Goal: Contribute content: Contribute content

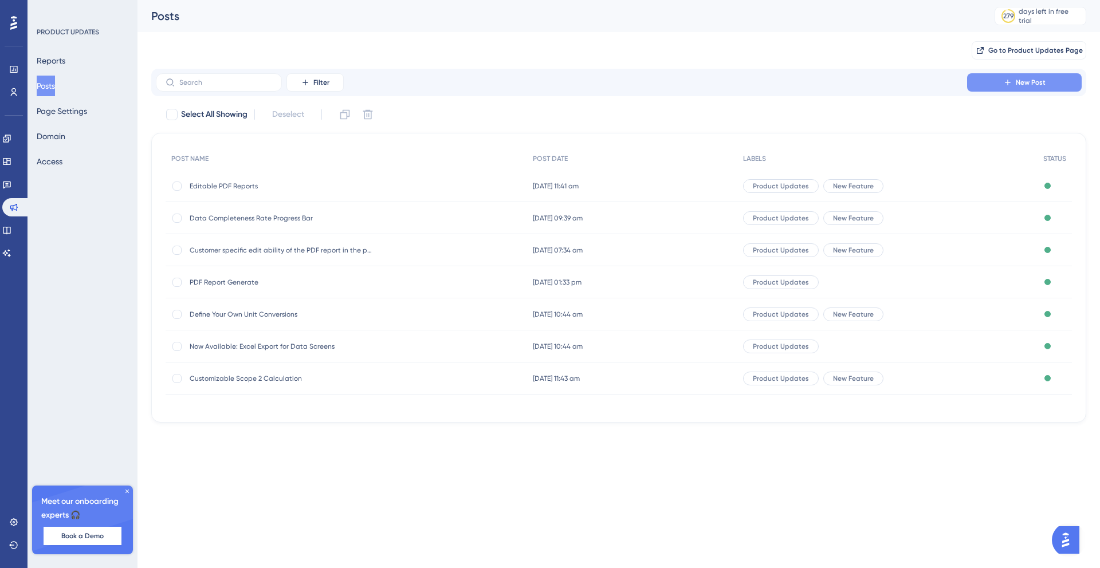
click at [1016, 85] on span "New Post" at bounding box center [1030, 82] width 30 height 9
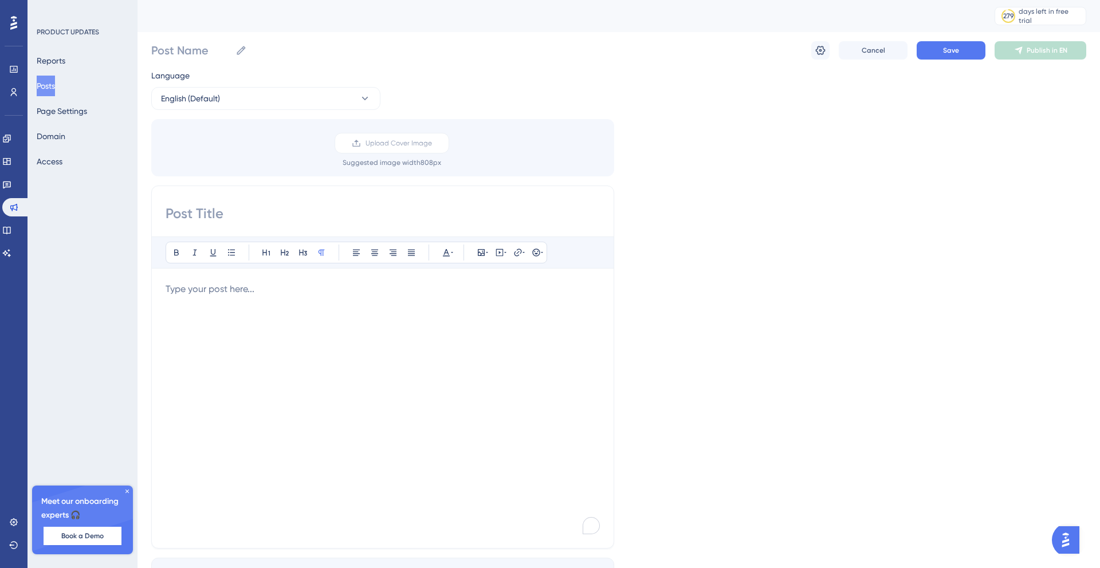
click at [199, 211] on input at bounding box center [383, 213] width 434 height 18
paste input "Independent Security Verification Completed for Faradai Platform"
type input "Independent Security Verification Completed for Faradai Platform"
click at [198, 292] on p "To enrich screen reader interactions, please activate Accessibility in Grammarl…" at bounding box center [383, 289] width 434 height 14
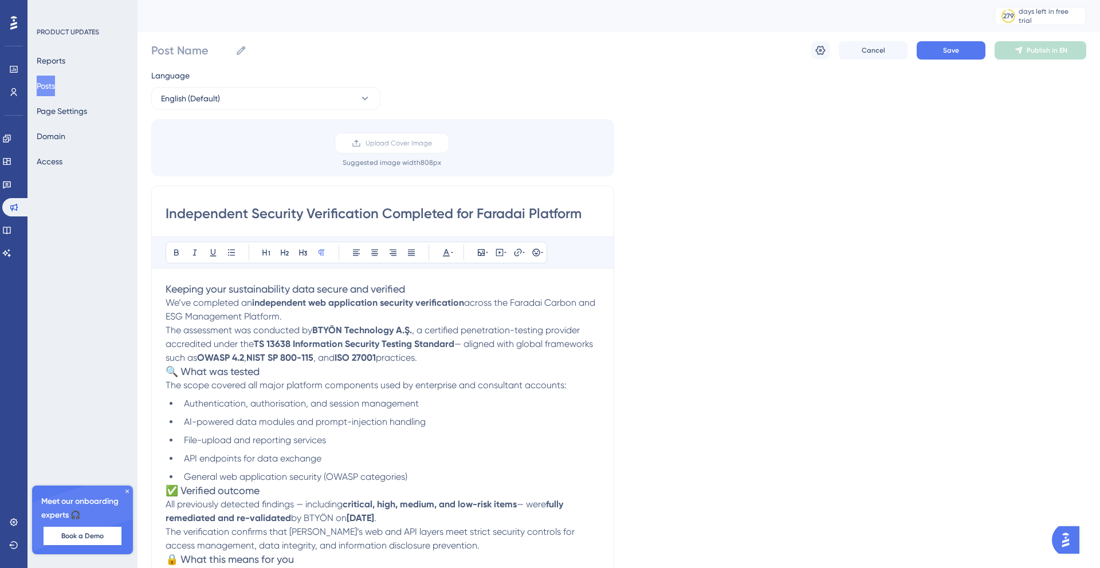
click at [373, 287] on span "Keeping your sustainability data secure and verified" at bounding box center [285, 289] width 239 height 12
click at [410, 321] on p "We’ve completed an independent web application security verification across the…" at bounding box center [383, 330] width 434 height 69
click at [443, 250] on icon at bounding box center [446, 252] width 9 height 9
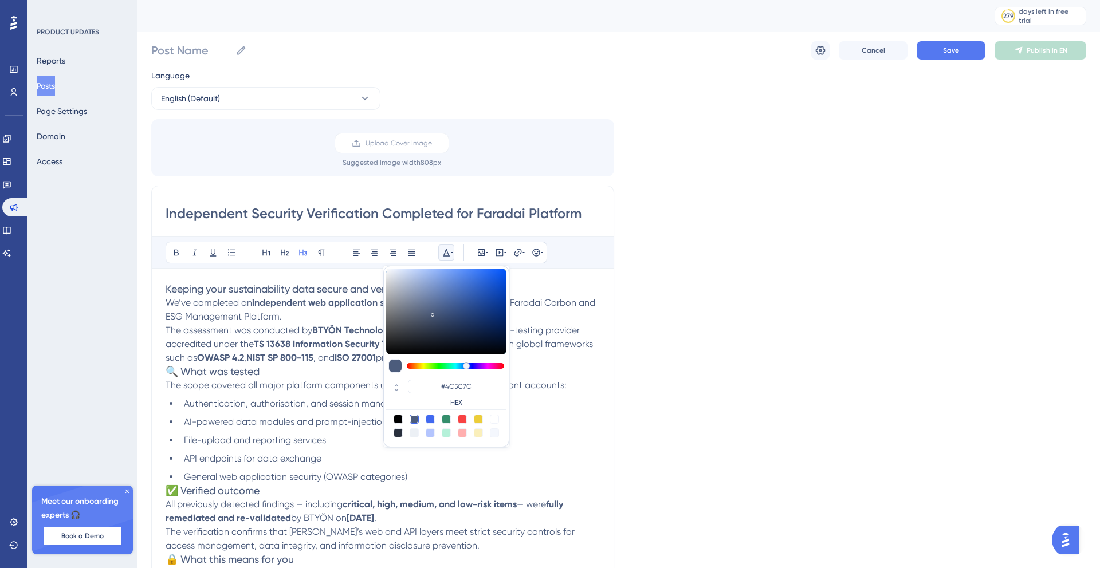
click at [397, 417] on div at bounding box center [397, 419] width 9 height 9
type input "#000000"
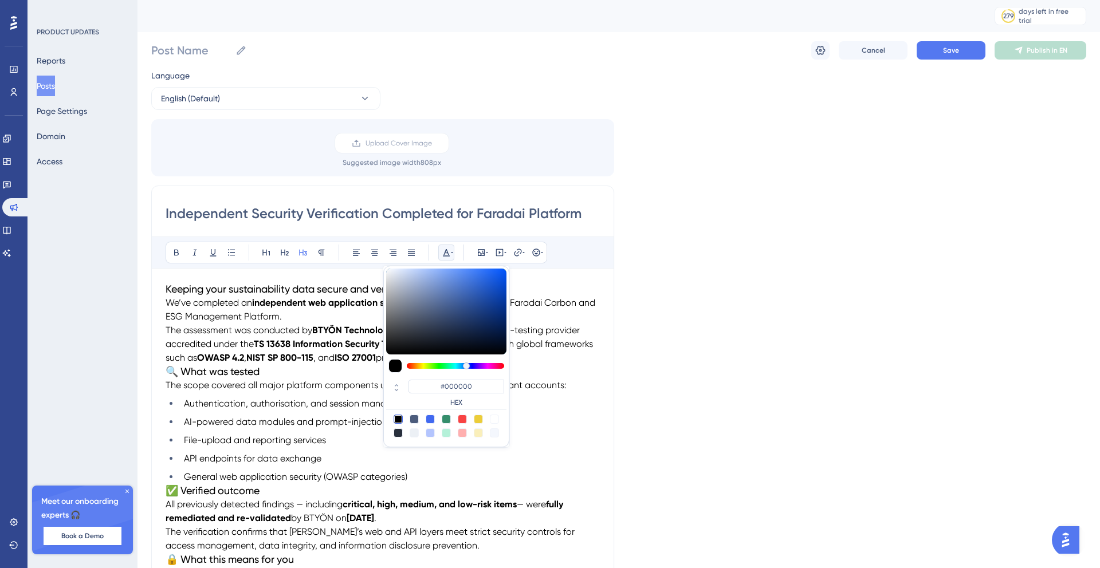
click at [613, 404] on div "Independent Security Verification Completed for Faradai Platform Bold Italic Un…" at bounding box center [382, 459] width 463 height 546
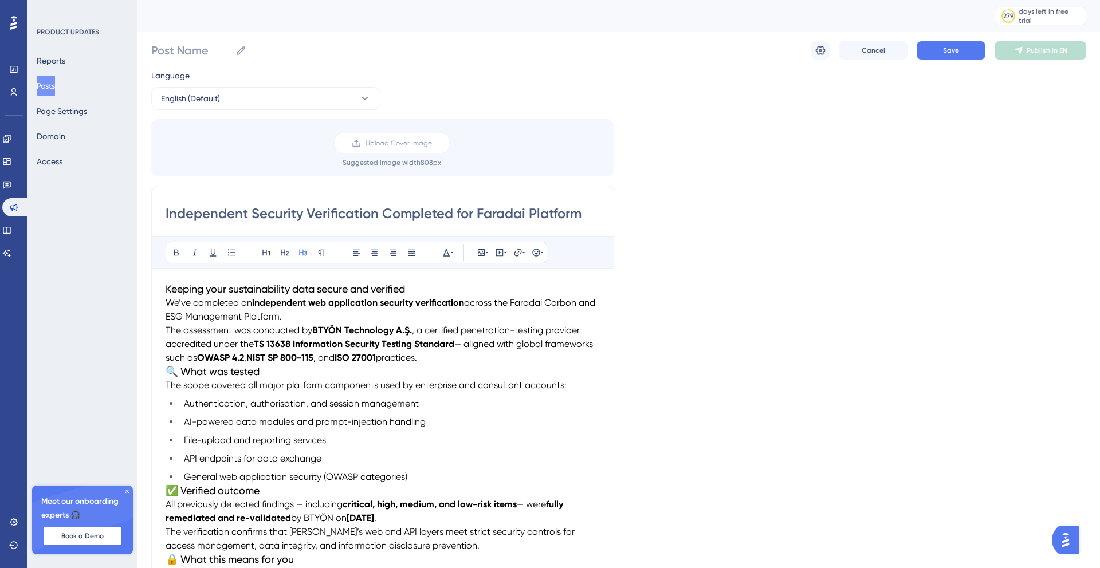
click at [415, 286] on h3 "Keeping your sustainability data secure and verified" at bounding box center [383, 289] width 434 height 14
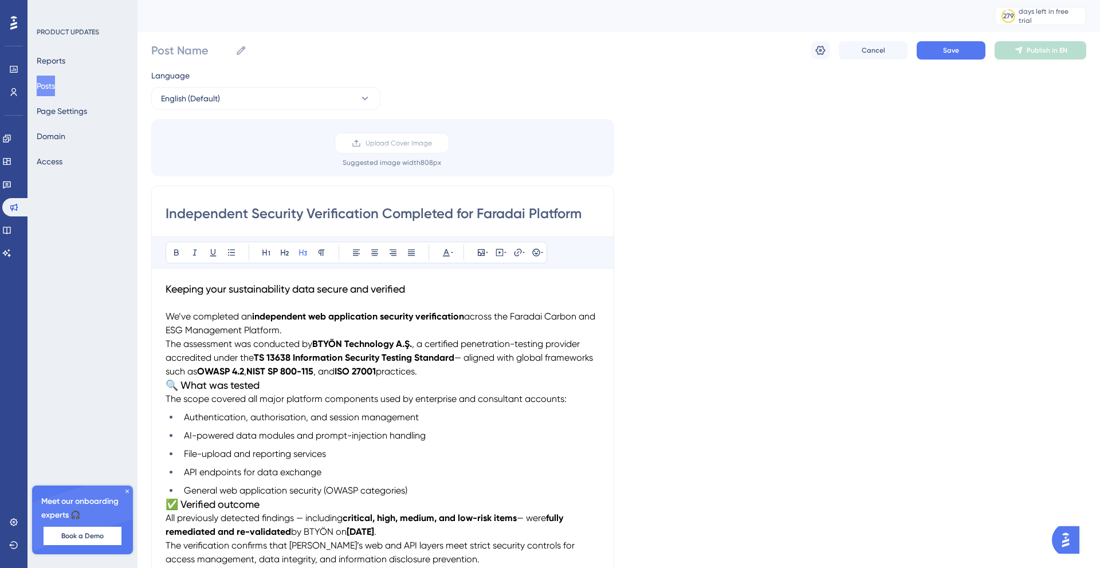
click at [306, 286] on span "Keeping your sustainability data secure and verified" at bounding box center [285, 289] width 239 height 12
click at [179, 252] on icon at bounding box center [176, 252] width 9 height 9
click at [442, 309] on p "To enrich screen reader interactions, please activate Accessibility in Grammarl…" at bounding box center [383, 303] width 434 height 14
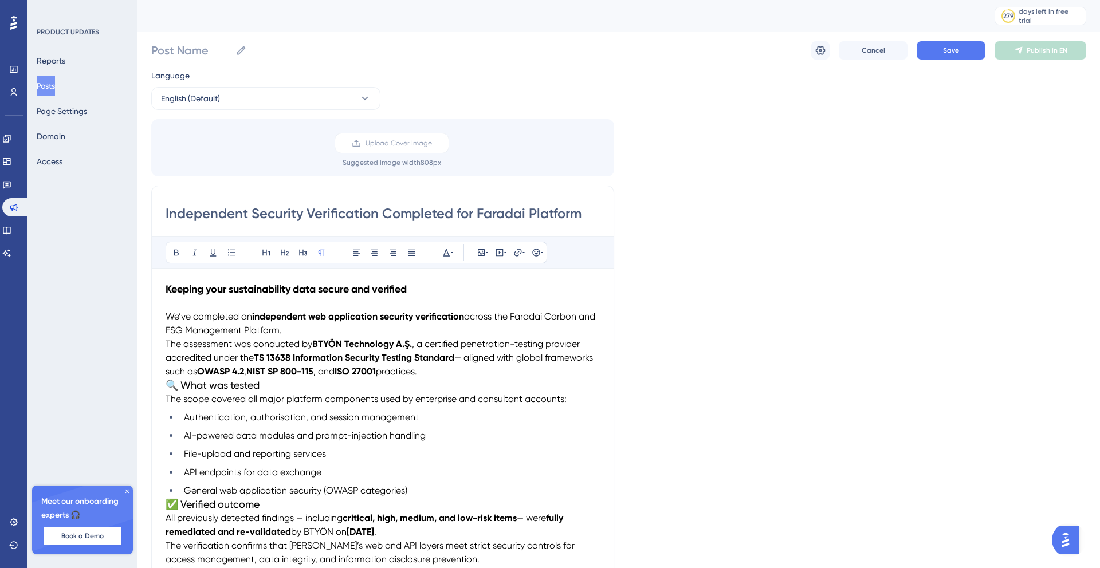
click at [292, 216] on input "Independent Security Verification Completed for Faradai Platform" at bounding box center [383, 213] width 434 height 18
click at [424, 218] on input "Independent Security Verification Completed for Faradai Platform" at bounding box center [383, 213] width 434 height 18
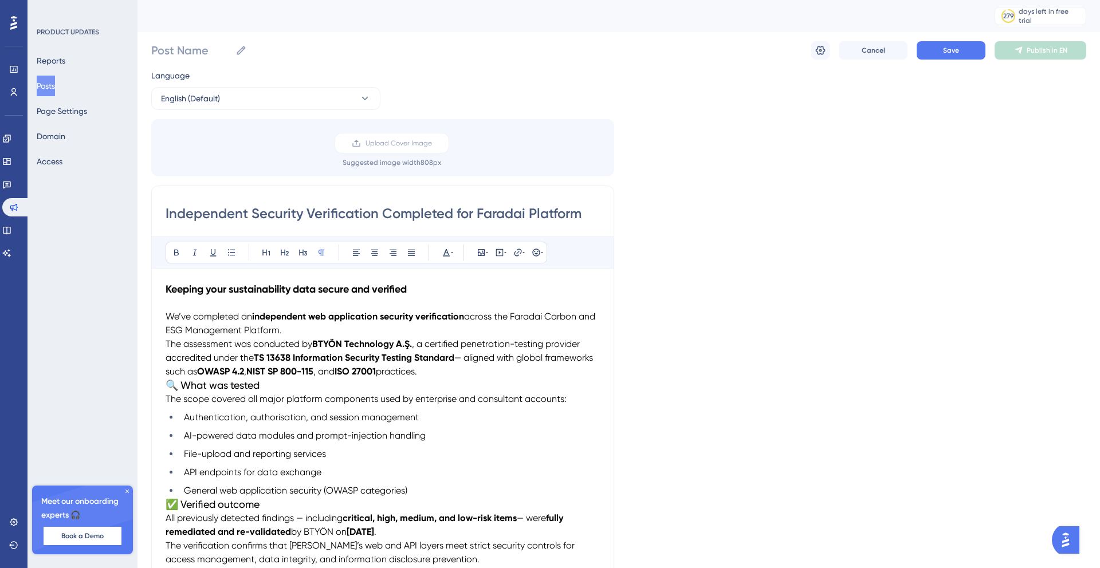
click at [539, 212] on input "Independent Security Verification Completed for Faradai Platform" at bounding box center [383, 213] width 434 height 18
click at [582, 212] on input "Independent Security Verification Completed for Faradai Platform" at bounding box center [383, 213] width 434 height 18
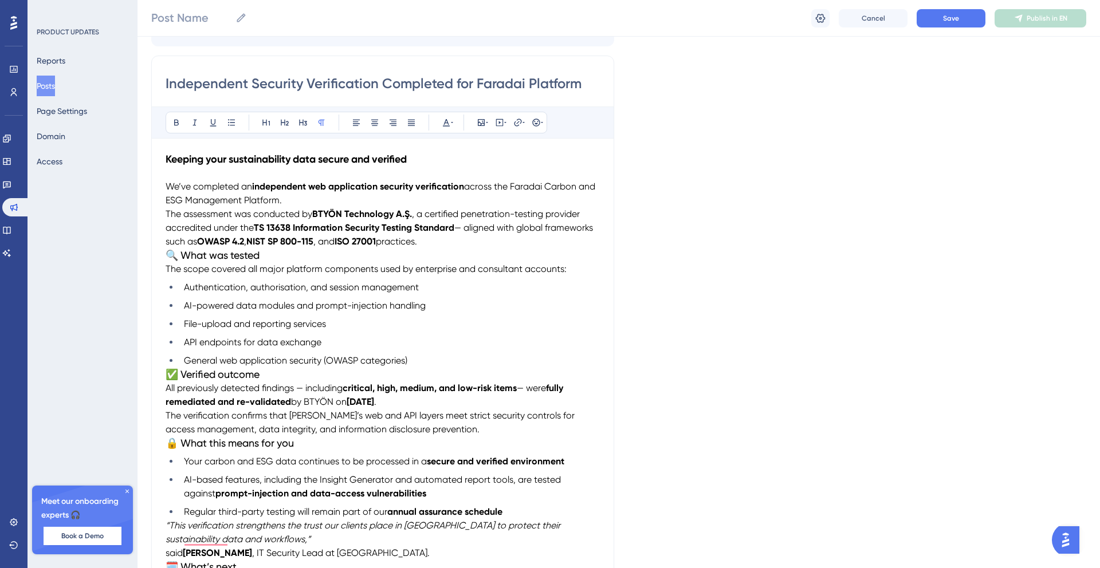
scroll to position [137, 0]
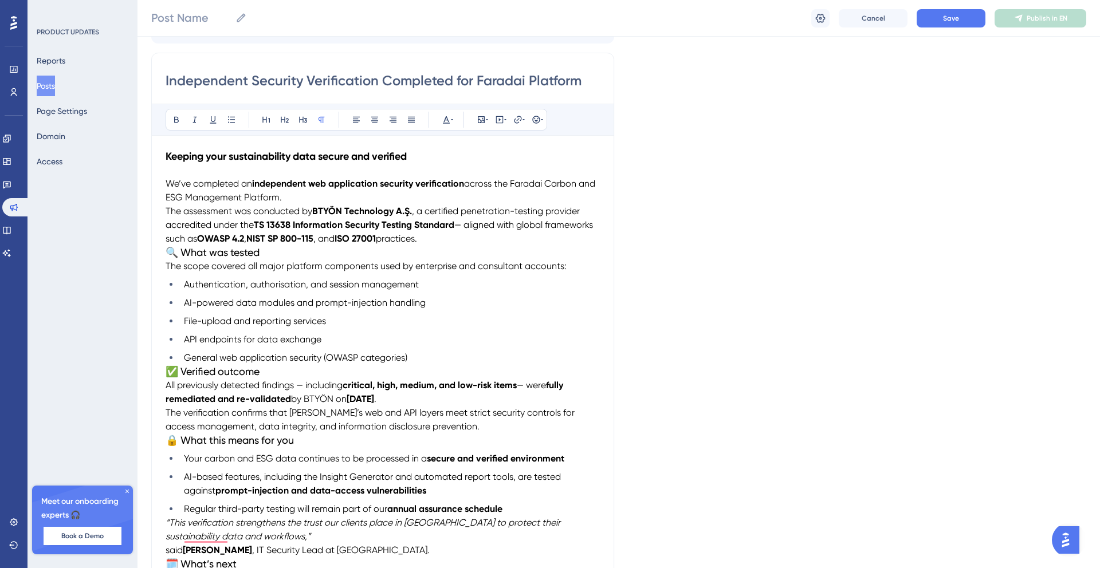
click at [167, 251] on span "🔍 What was tested" at bounding box center [213, 252] width 94 height 12
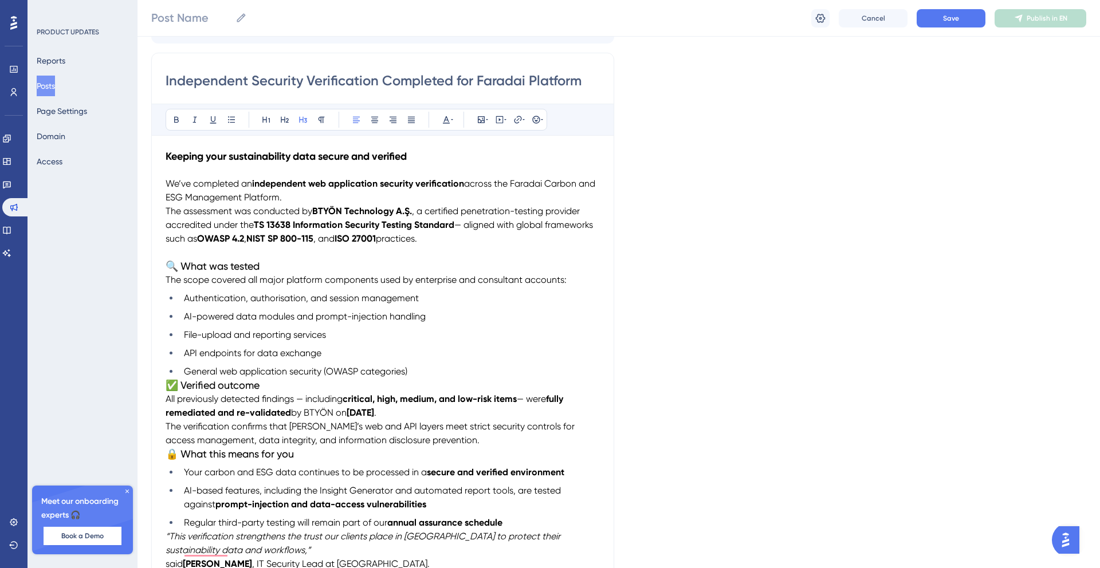
click at [215, 269] on span "🔍 What was tested" at bounding box center [213, 266] width 94 height 12
click at [177, 119] on icon at bounding box center [176, 120] width 5 height 6
click at [276, 263] on h3 "🔍 What was tested" at bounding box center [383, 266] width 434 height 14
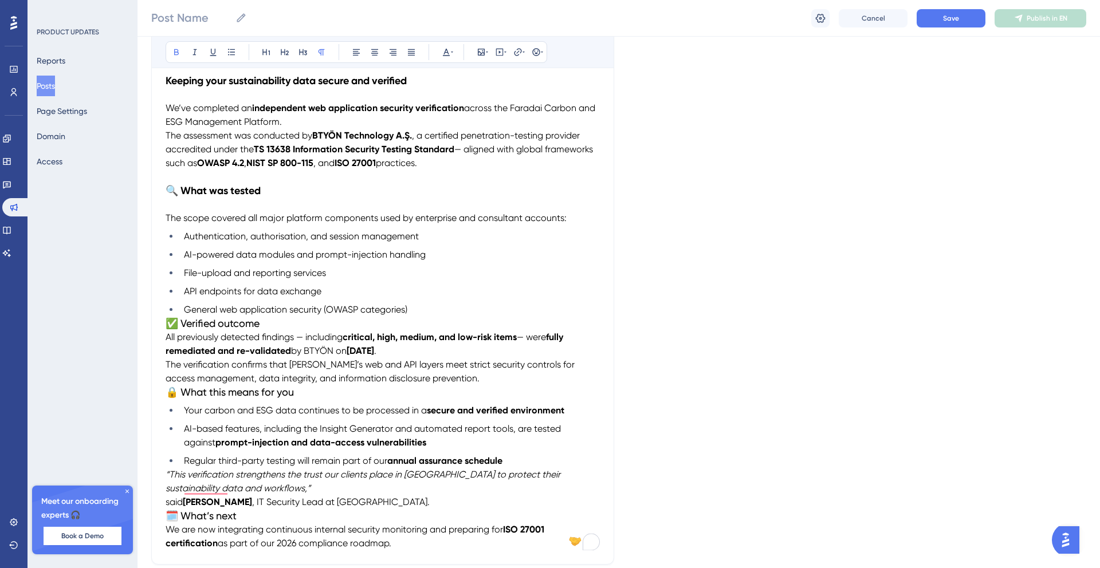
scroll to position [218, 0]
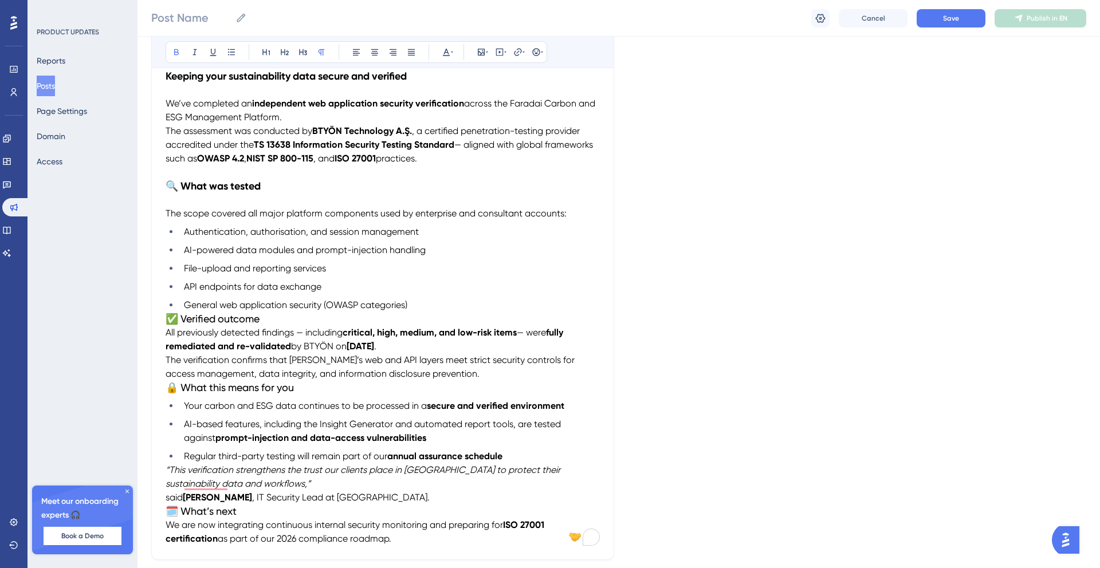
click at [427, 305] on li "General web application security (OWASP categories)" at bounding box center [389, 305] width 420 height 14
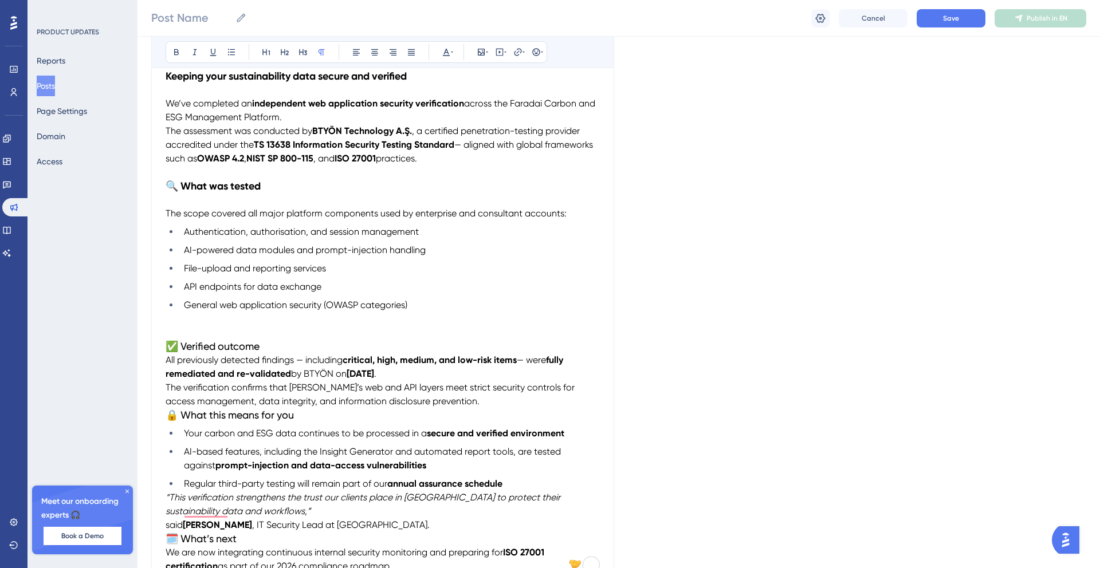
scroll to position [185, 0]
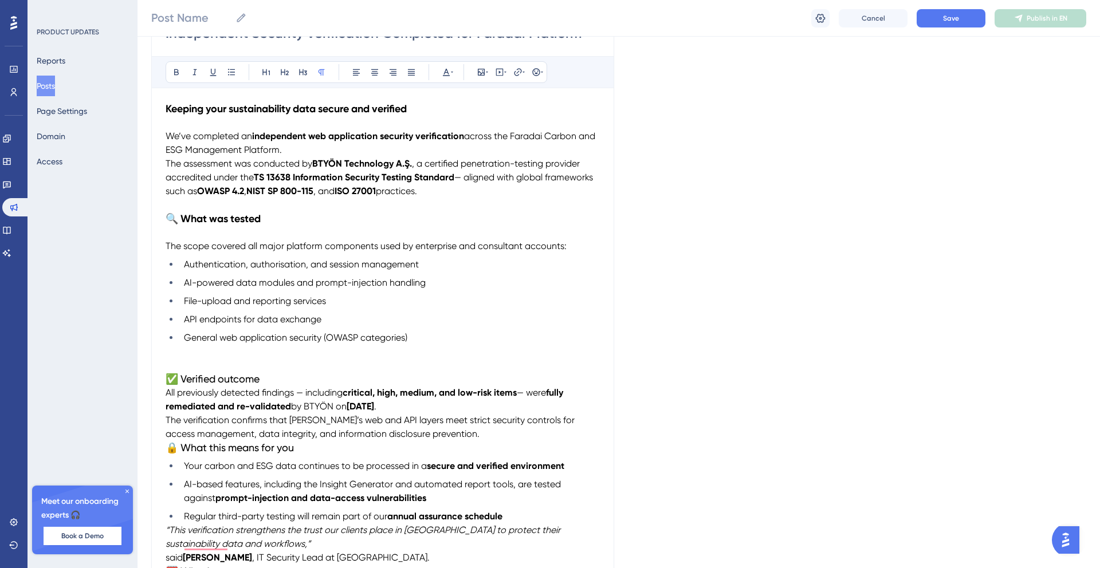
click at [167, 215] on strong "🔍 What was tested" at bounding box center [213, 218] width 95 height 13
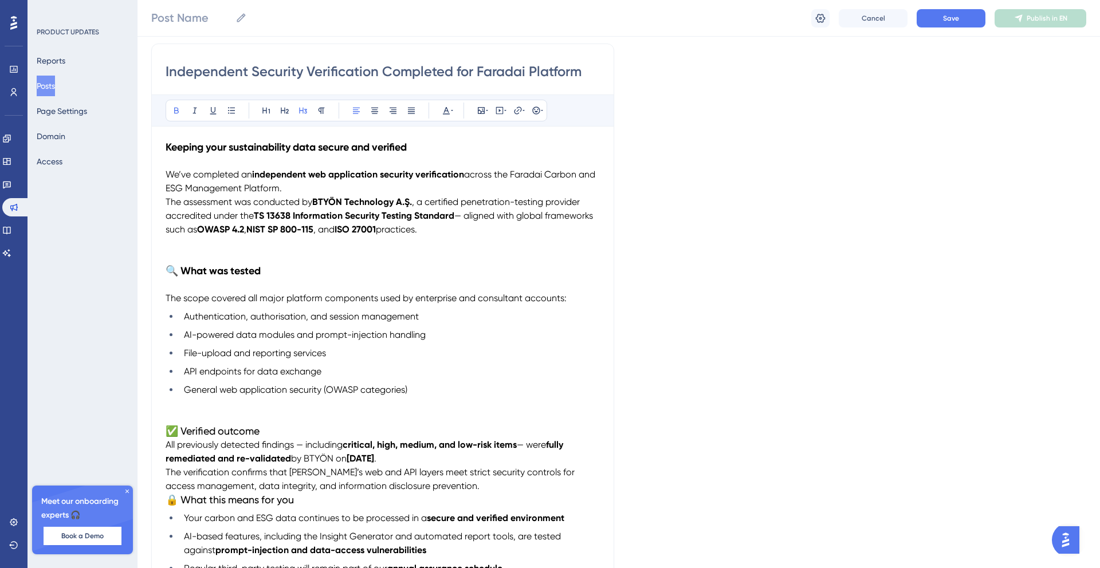
scroll to position [149, 0]
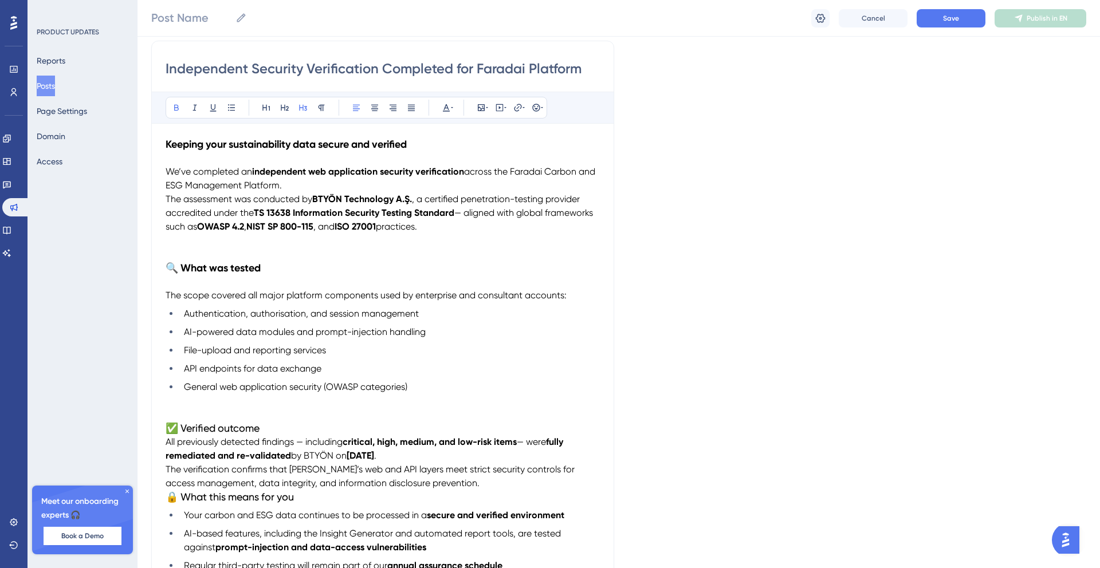
click at [204, 247] on p "To enrich screen reader interactions, please activate Accessibility in Grammarl…" at bounding box center [383, 254] width 434 height 14
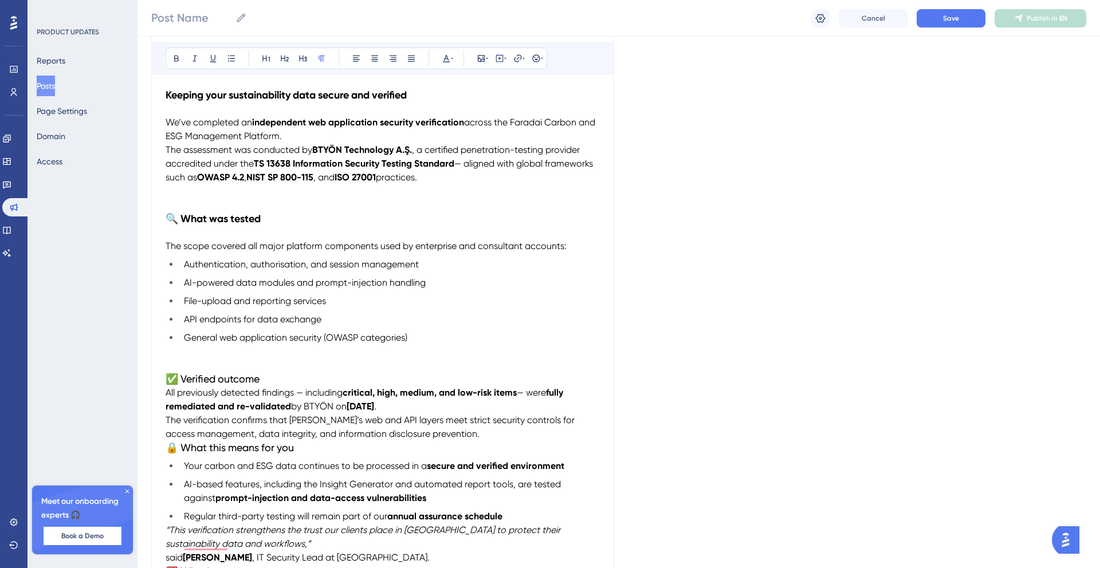
scroll to position [212, 0]
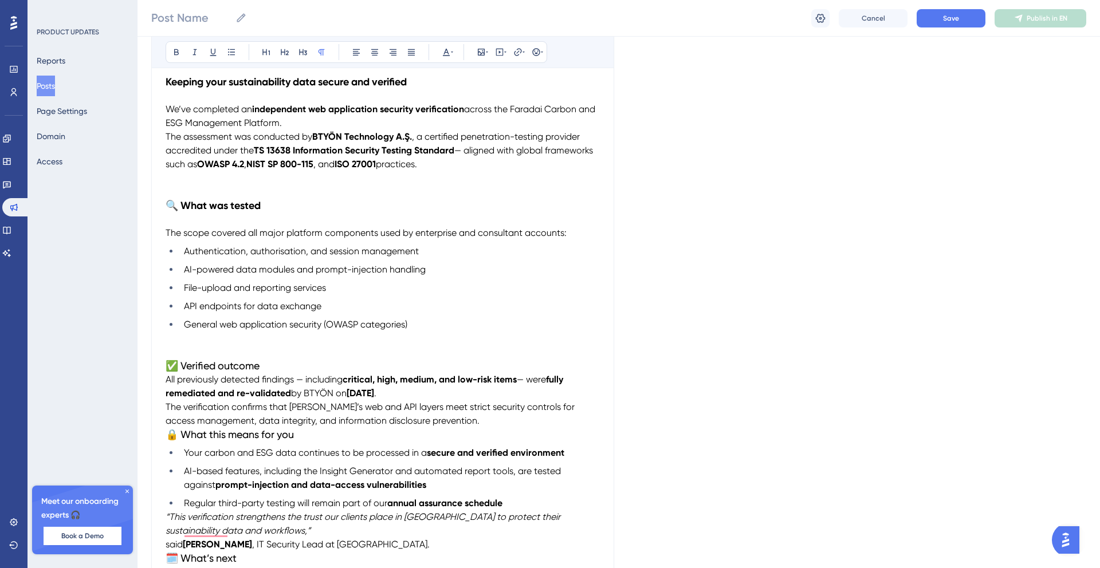
click at [233, 368] on span "✅ Verified outcome" at bounding box center [213, 366] width 94 height 12
click at [178, 54] on icon at bounding box center [176, 52] width 9 height 9
click at [288, 365] on h3 "✅ Verified outcome" at bounding box center [383, 366] width 434 height 14
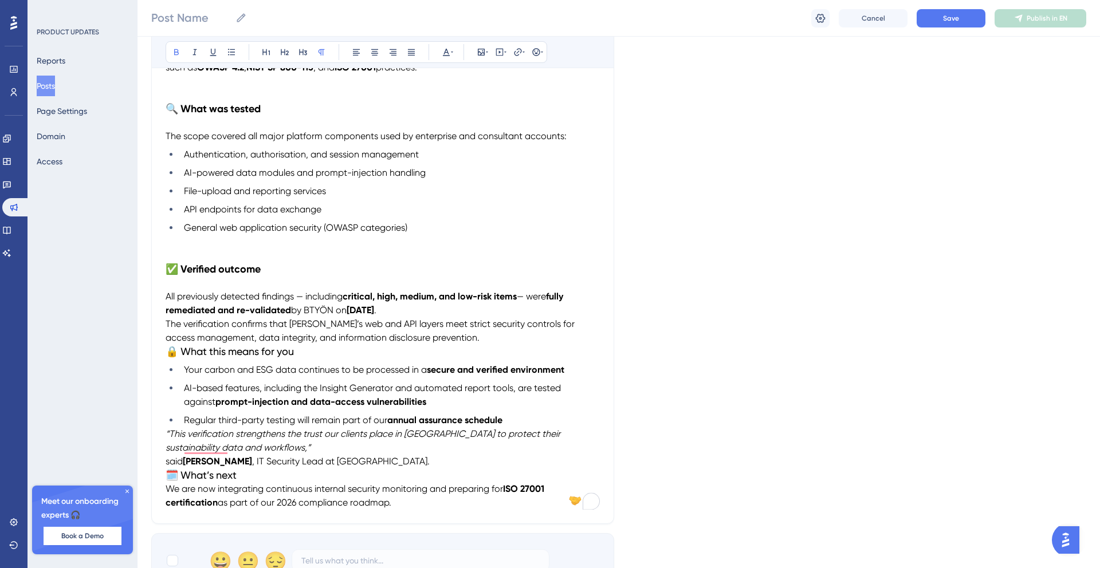
scroll to position [313, 0]
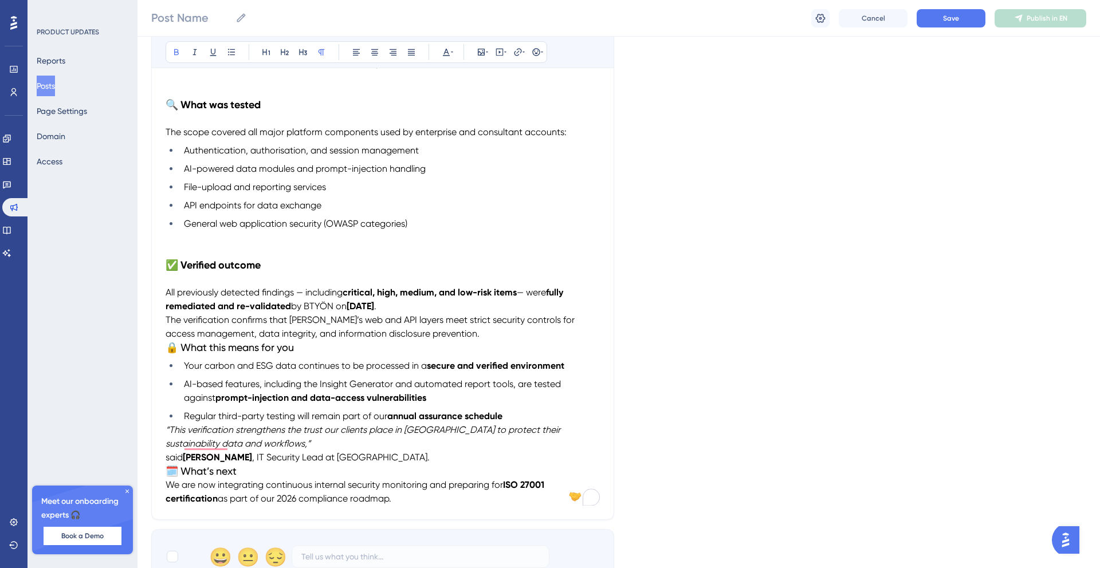
click at [470, 334] on p "All previously detected findings — including critical, high, medium, and low-ri…" at bounding box center [383, 313] width 434 height 55
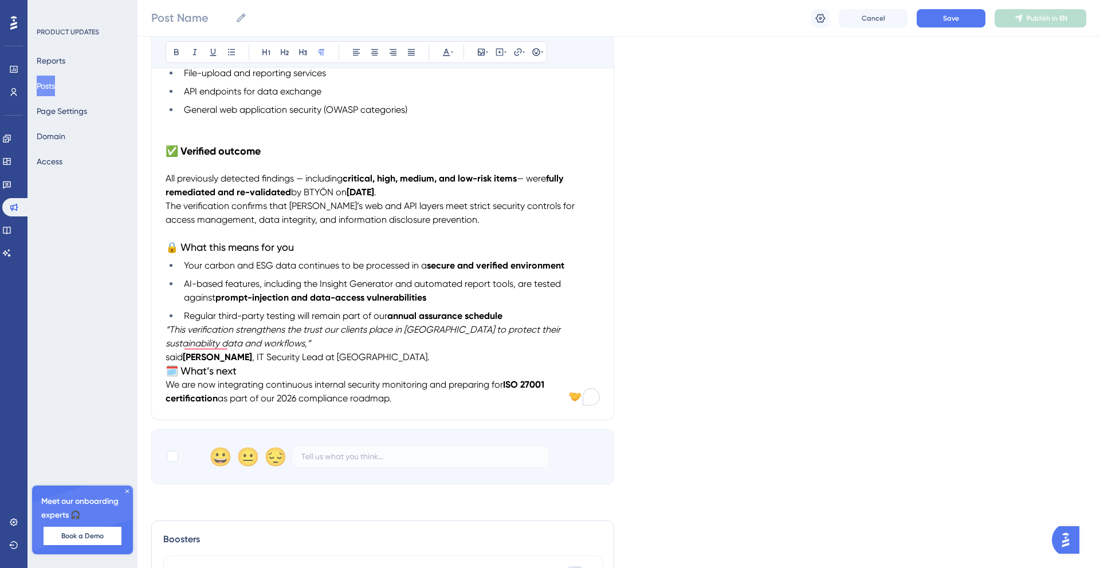
scroll to position [437, 0]
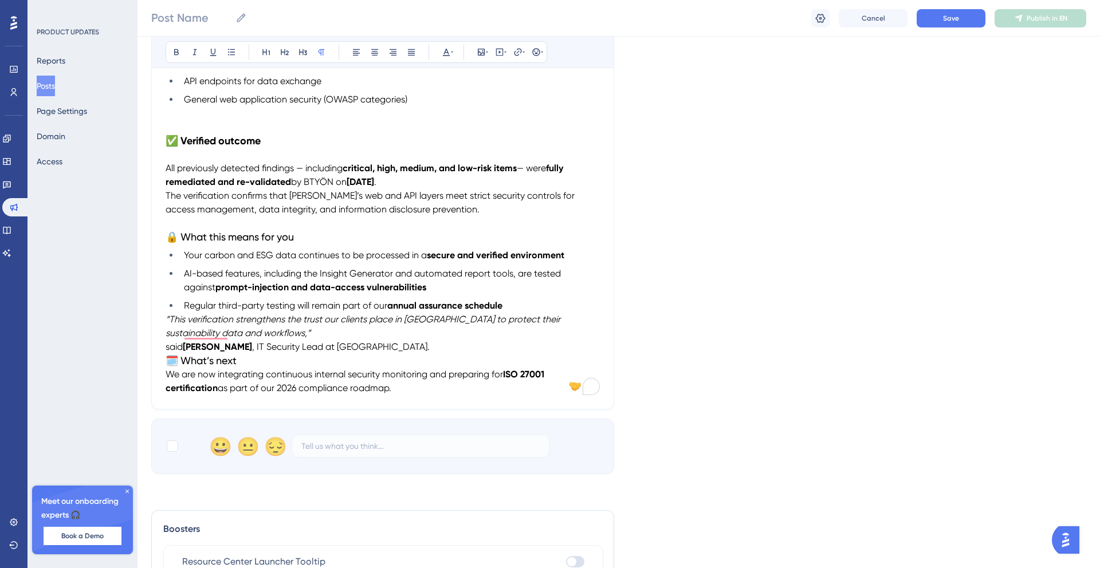
click at [241, 241] on span "🔒 What this means for you" at bounding box center [230, 237] width 128 height 12
click at [176, 53] on icon at bounding box center [176, 52] width 9 height 9
click at [330, 235] on h3 "🔒 What this means for you" at bounding box center [383, 237] width 434 height 14
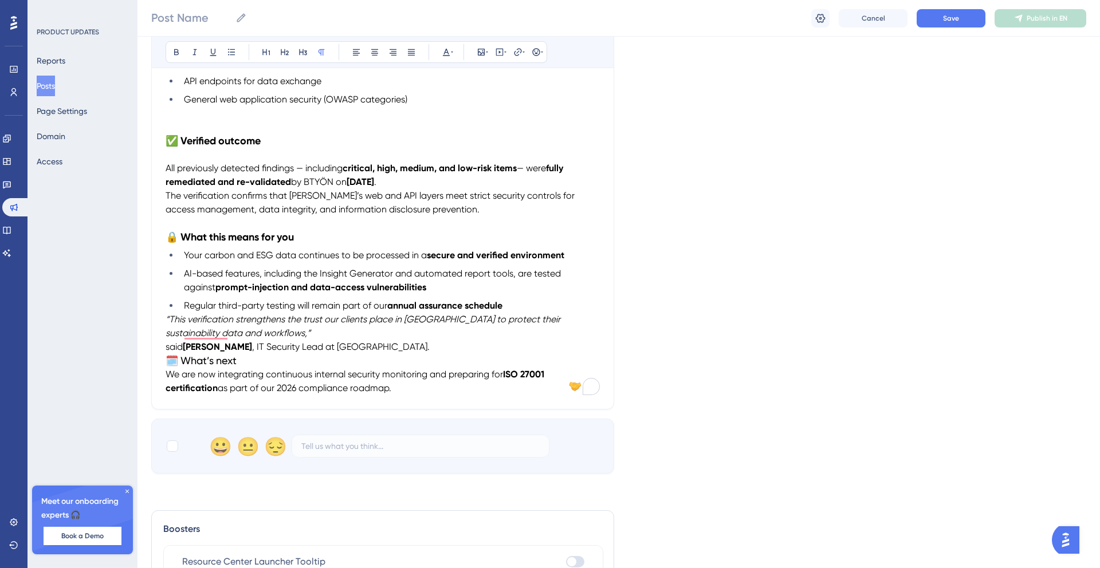
click at [167, 167] on span "All previously detected findings — including" at bounding box center [254, 168] width 177 height 11
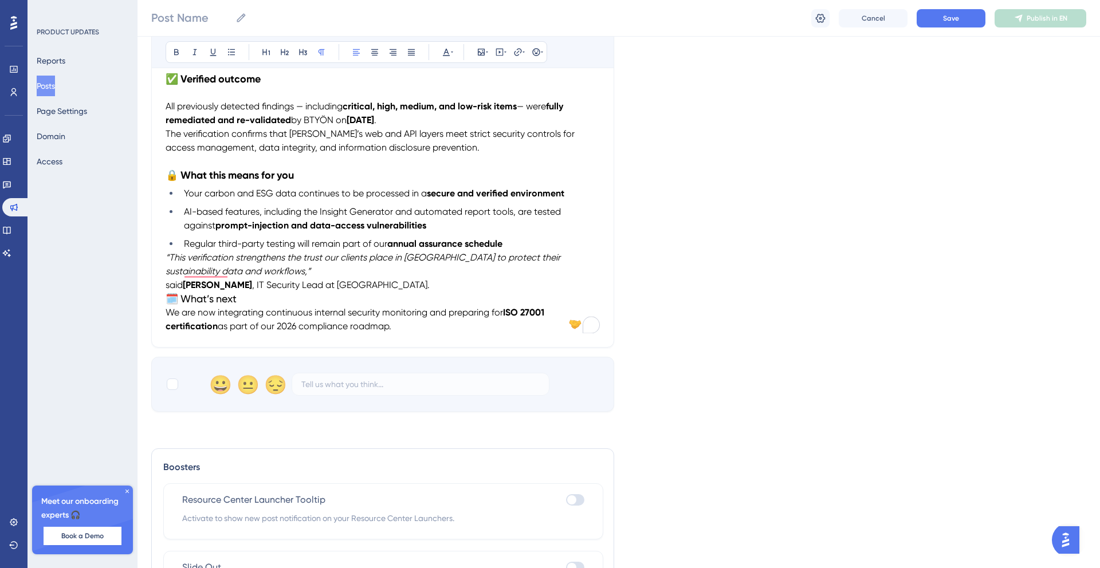
scroll to position [499, 0]
click at [377, 212] on span "AI-based features, including the Insight Generator and automated report tools, …" at bounding box center [373, 218] width 379 height 25
click at [446, 214] on span "AI-based features, including the Insight Generator and automated report tools, …" at bounding box center [373, 218] width 379 height 25
click at [514, 242] on li "Regular third-party testing will remain part of our annual assurance schedule" at bounding box center [389, 244] width 420 height 14
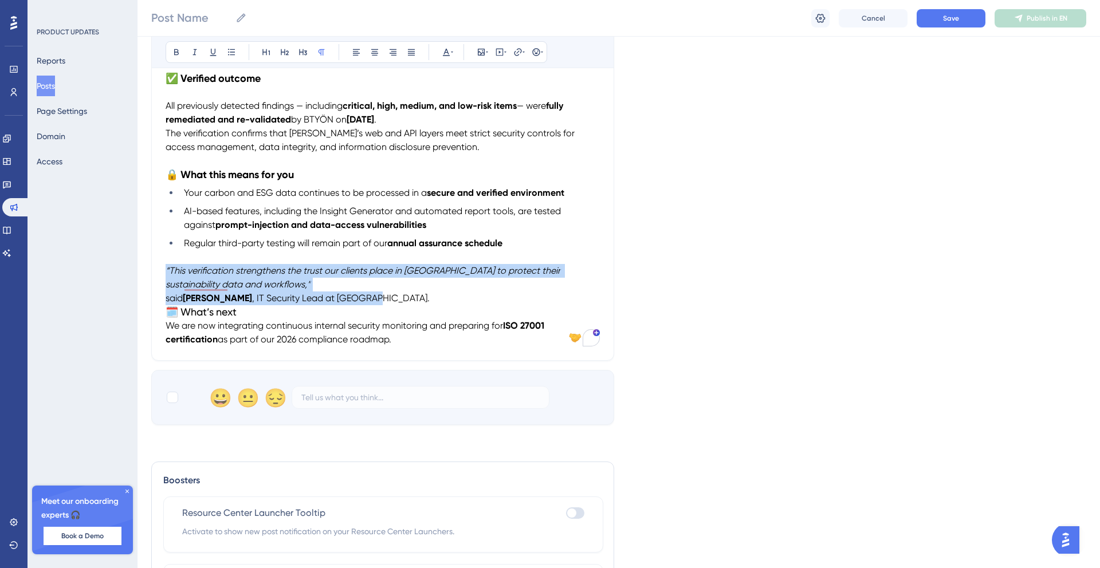
drag, startPoint x: 365, startPoint y: 297, endPoint x: 164, endPoint y: 274, distance: 202.9
click at [164, 274] on div "Independent Security Verification Completed for Faradai Platform Bold Italic Un…" at bounding box center [382, 26] width 463 height 670
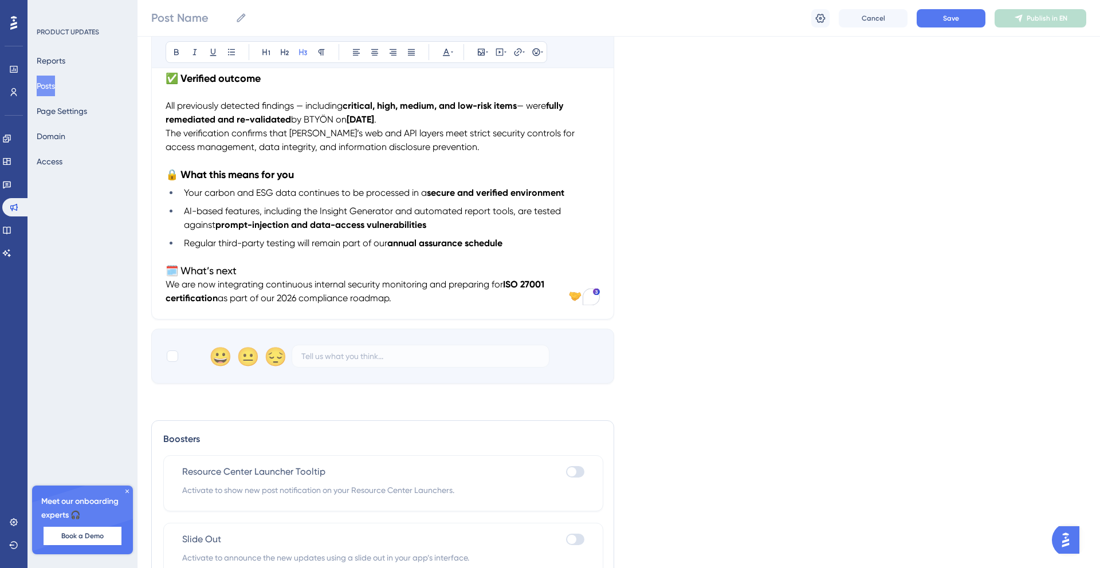
click at [245, 274] on h3 "🗓️ What’s next" at bounding box center [383, 271] width 434 height 14
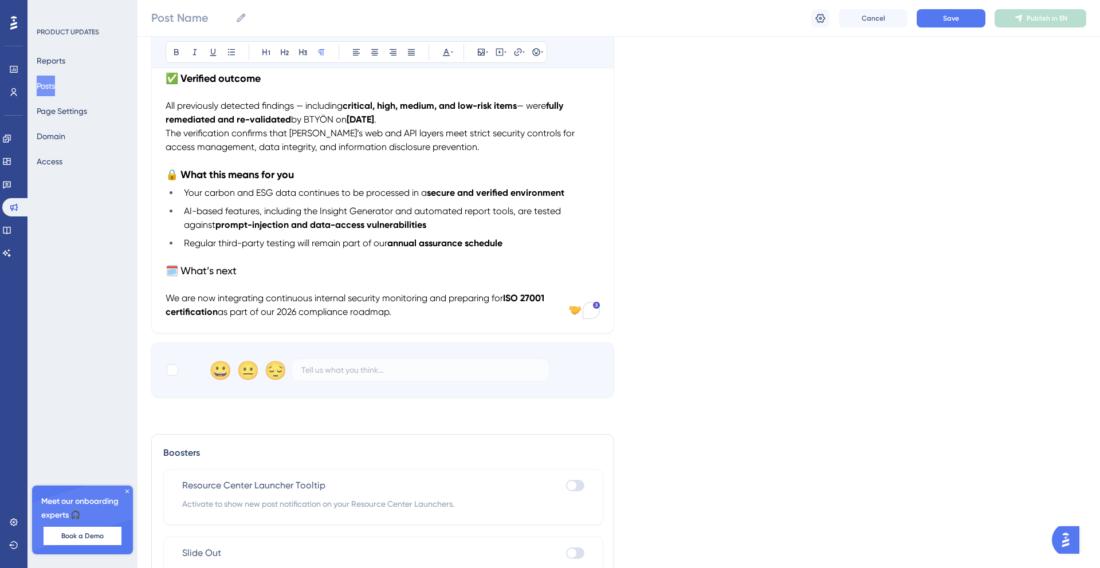
drag, startPoint x: 399, startPoint y: 311, endPoint x: 135, endPoint y: 292, distance: 264.8
click at [137, 292] on div "Performance Users Engagement Widgets Feedback Product Updates Knowledge Base AI…" at bounding box center [618, 67] width 962 height 1132
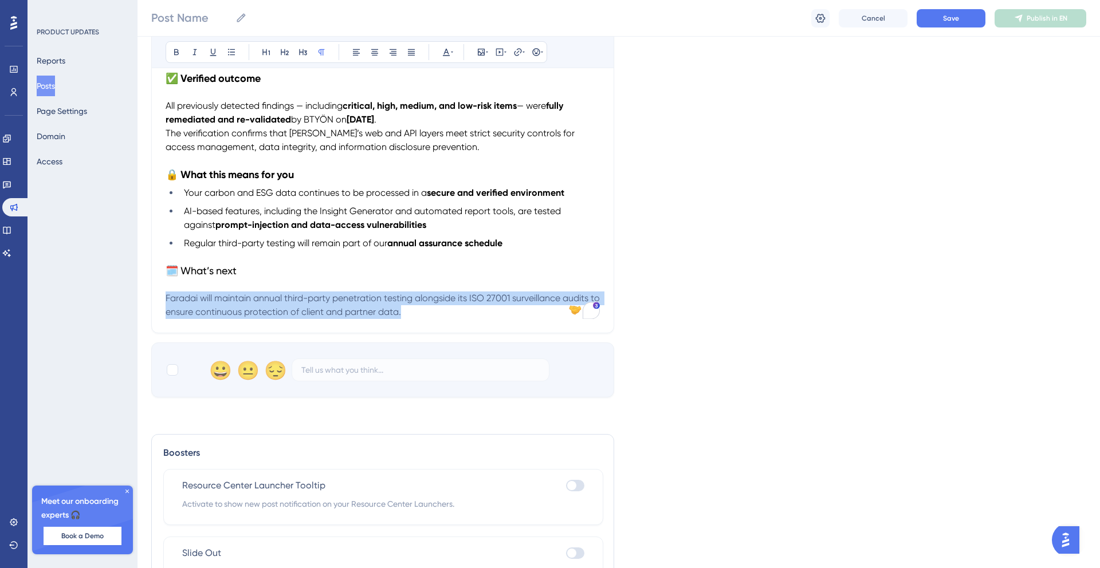
drag, startPoint x: 420, startPoint y: 312, endPoint x: 164, endPoint y: 297, distance: 256.5
click at [164, 297] on div "Independent Security Verification Completed for Faradai Platform Bold Italic Un…" at bounding box center [382, 12] width 463 height 643
click at [451, 53] on icon at bounding box center [452, 52] width 2 height 9
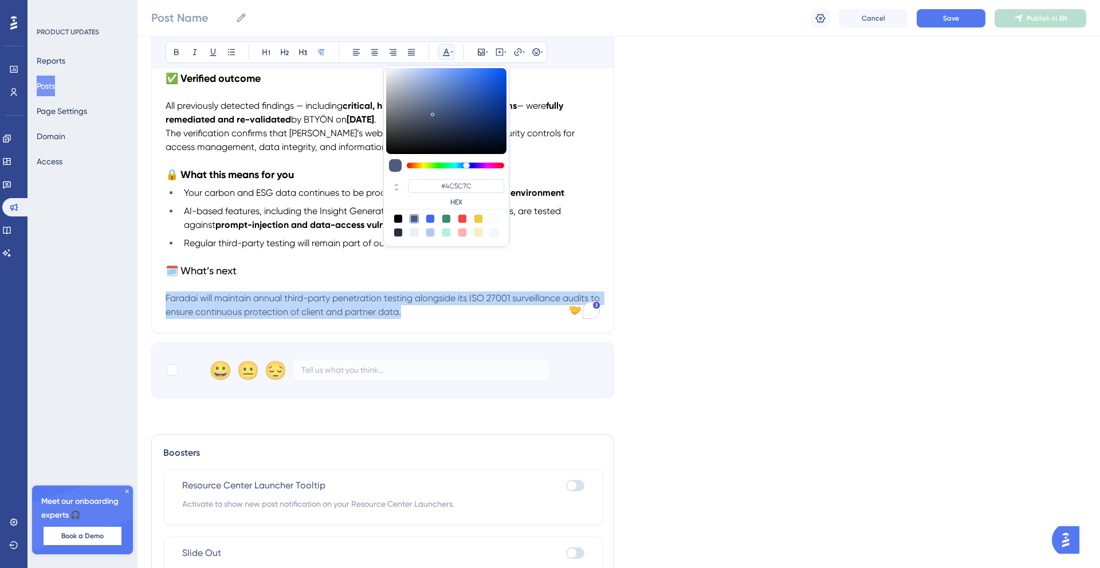
click at [399, 219] on div at bounding box center [397, 218] width 9 height 9
type input "#000000"
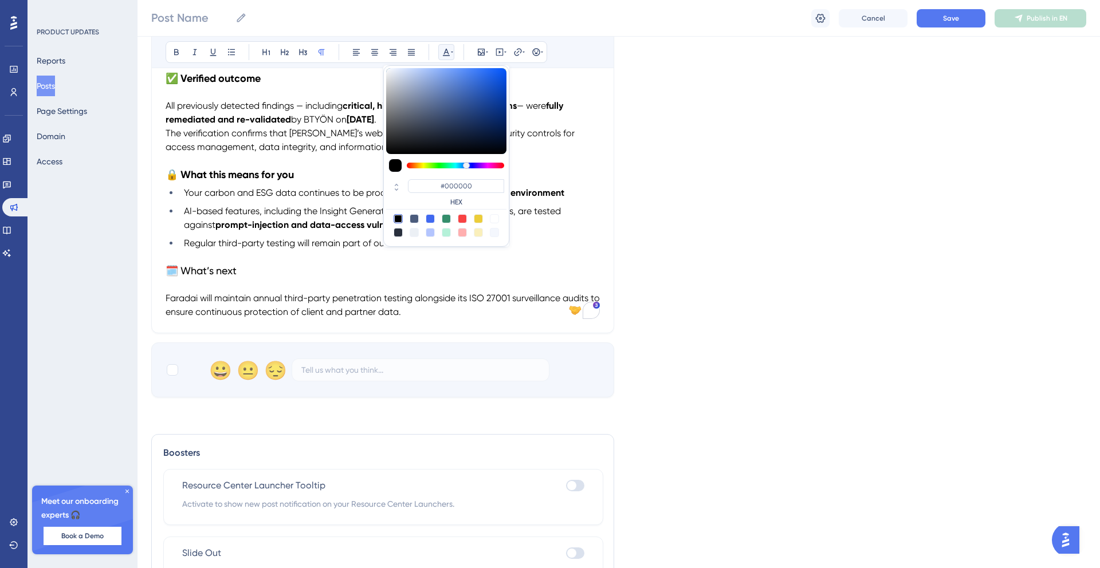
click at [458, 314] on p "Faradai will maintain annual third-party penetration testing alongside its ISO …" at bounding box center [383, 305] width 434 height 27
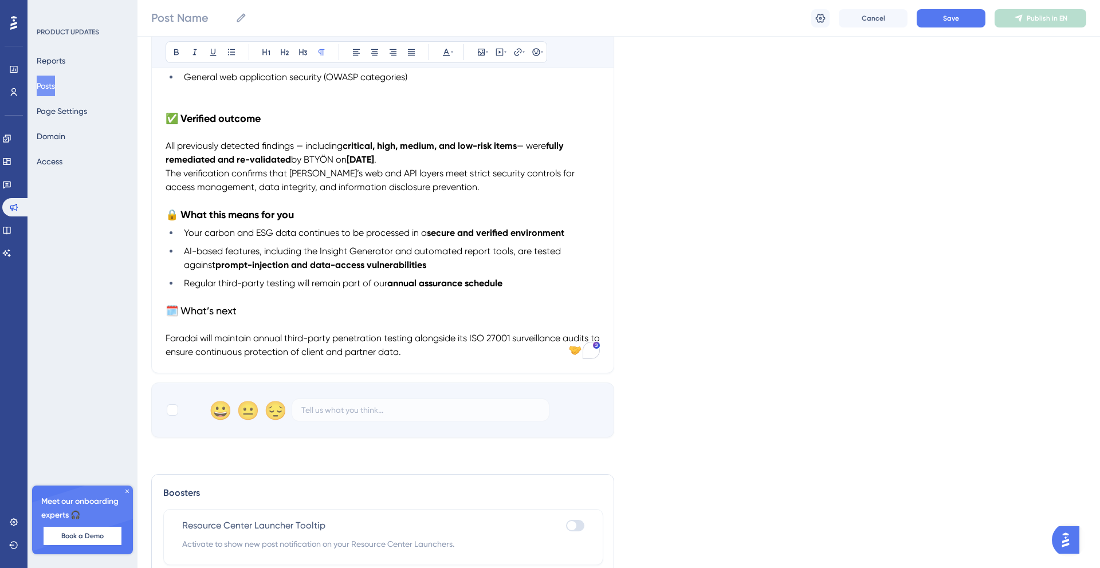
scroll to position [450, 0]
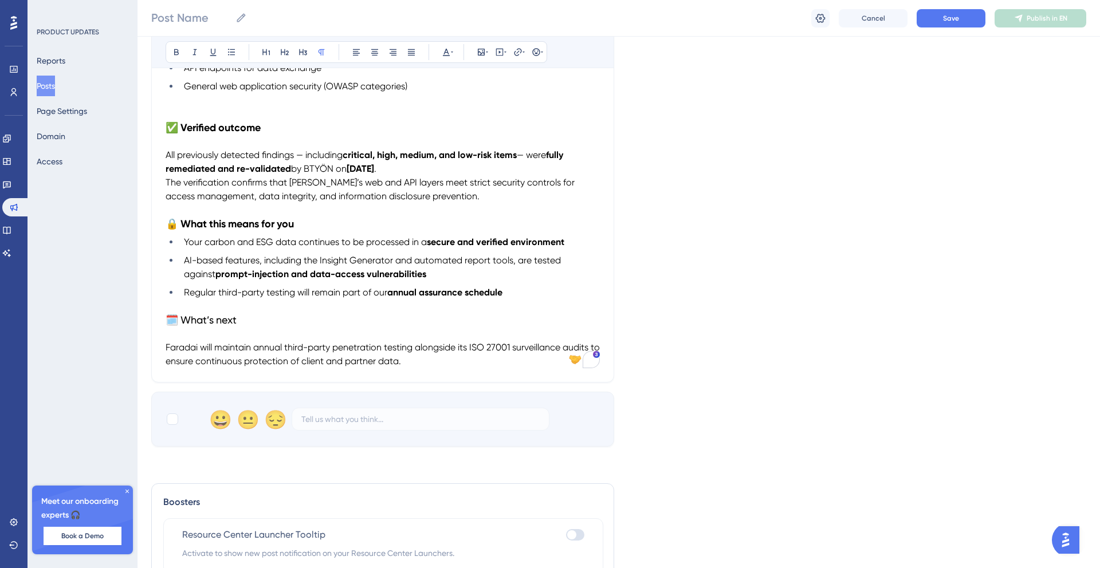
click at [224, 319] on span "🗓️ What’s next" at bounding box center [201, 320] width 71 height 12
click at [178, 50] on icon at bounding box center [176, 52] width 9 height 9
click at [336, 317] on h3 "🗓️ What’s next" at bounding box center [383, 320] width 434 height 14
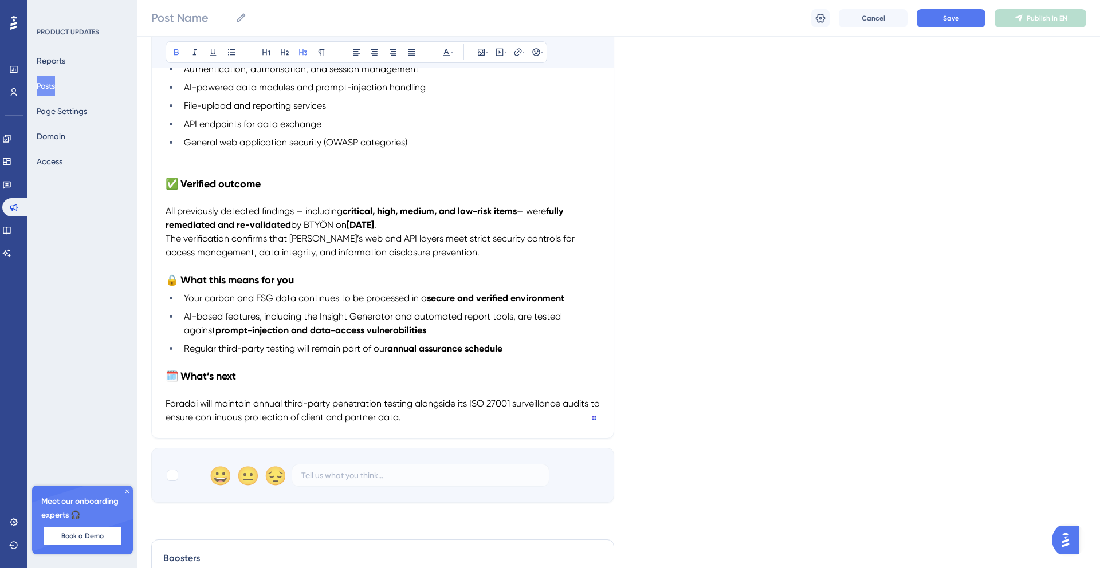
scroll to position [392, 0]
click at [385, 318] on span "AI-based features, including the Insight Generator and automated report tools, …" at bounding box center [373, 325] width 379 height 25
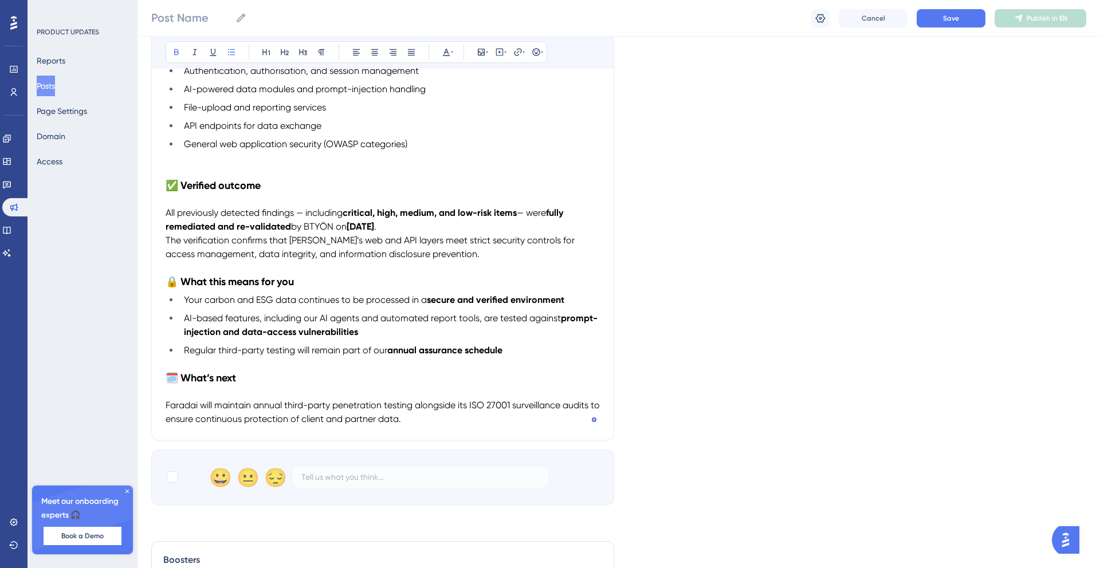
click at [422, 325] on li "AI-based features, including our AI agents and automated report tools, are test…" at bounding box center [389, 325] width 420 height 27
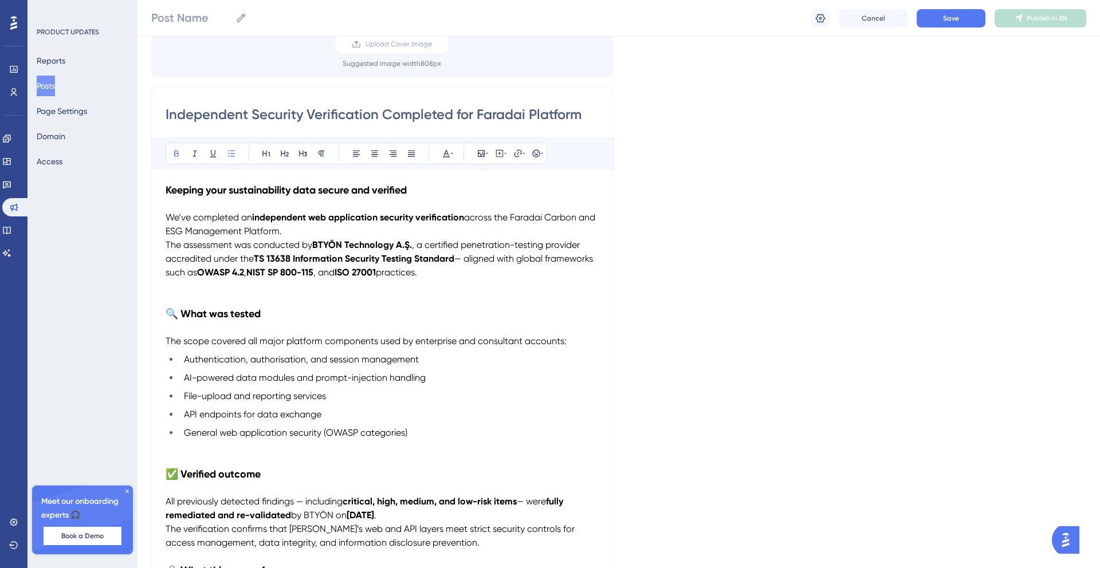
scroll to position [0, 0]
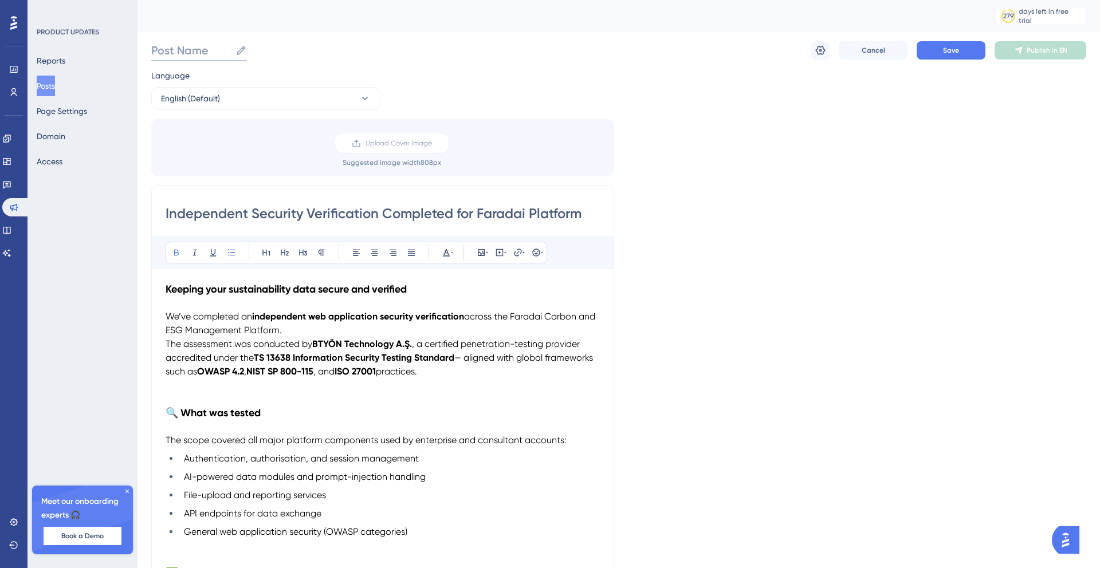
click at [185, 54] on input "Post Name" at bounding box center [191, 50] width 80 height 16
click at [326, 218] on input "Independent Security Verification Completed for Faradai Platform" at bounding box center [383, 213] width 434 height 18
click at [194, 52] on input "Post Name" at bounding box center [191, 50] width 80 height 16
drag, startPoint x: 165, startPoint y: 212, endPoint x: 452, endPoint y: 208, distance: 287.0
click at [452, 208] on input "Independent Security Verification Completed for Faradai Platform" at bounding box center [383, 213] width 434 height 18
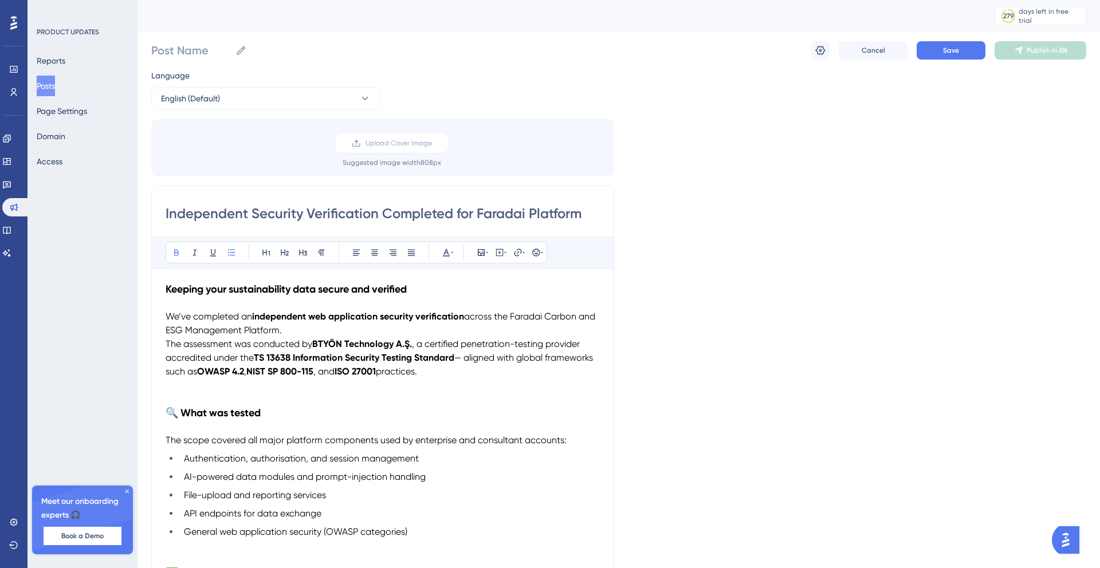
click at [440, 216] on input "Independent Security Verification Completed for Faradai Platform" at bounding box center [383, 213] width 434 height 18
click at [168, 49] on input "Post Name" at bounding box center [191, 50] width 80 height 16
drag, startPoint x: 167, startPoint y: 210, endPoint x: 591, endPoint y: 215, distance: 423.9
click at [591, 215] on input "Independent Security Verification Completed for Faradai Platform" at bounding box center [383, 213] width 434 height 18
click at [184, 51] on input "Post Name" at bounding box center [191, 50] width 80 height 16
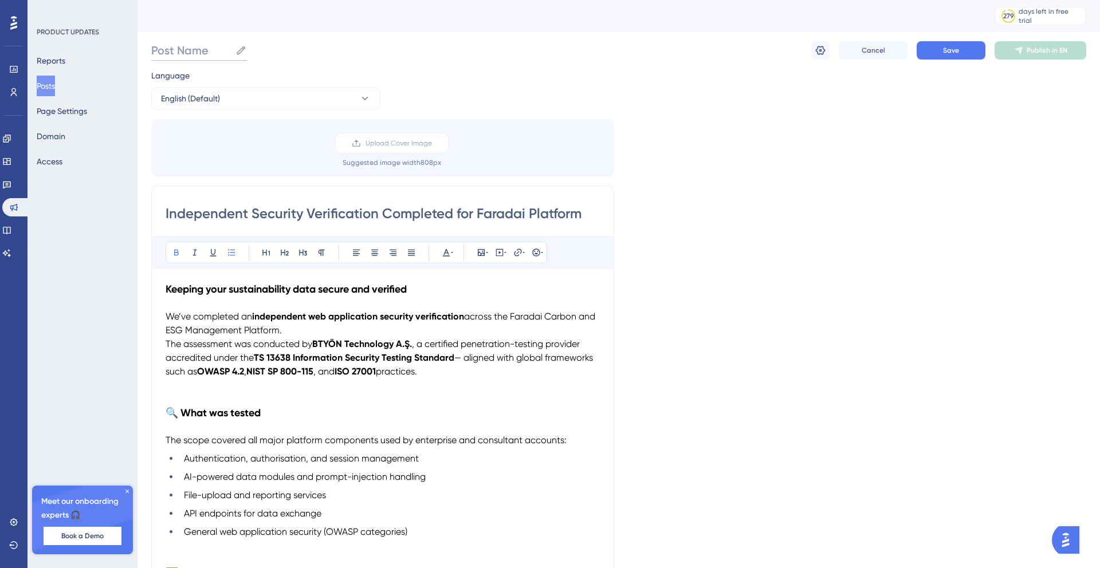
paste input "Independent Security Verification Completed for Faradai Platform"
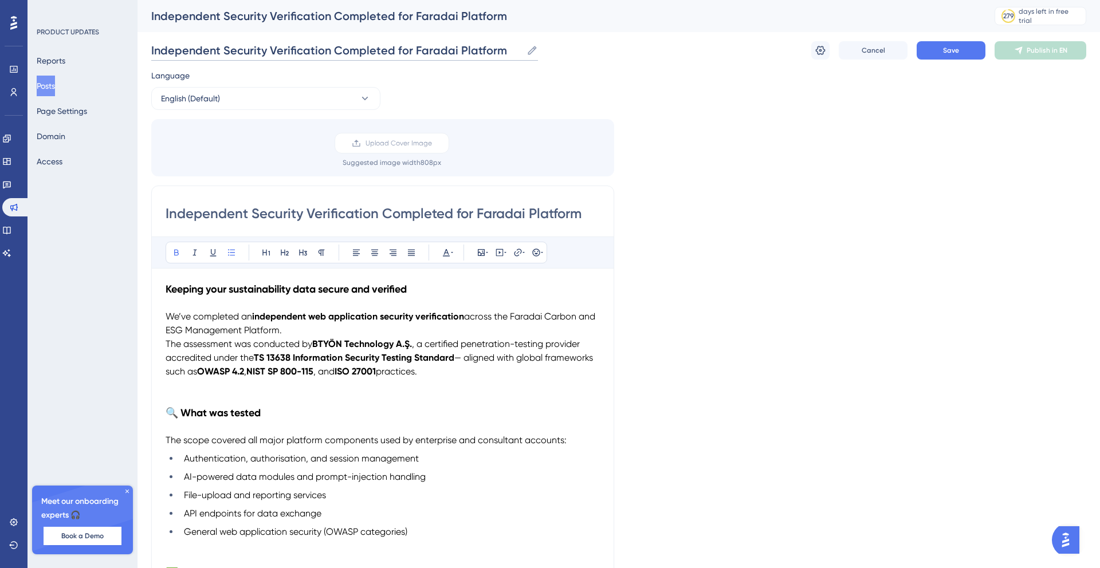
type input "Independent Security Verification Completed for Faradai Platform"
click at [809, 181] on div "Language English (Default) Upload Cover Image Suggested image width 808 px Inde…" at bounding box center [618, 481] width 935 height 824
click at [445, 14] on div "Independent Security Verification Completed for Faradai Platform" at bounding box center [558, 16] width 814 height 16
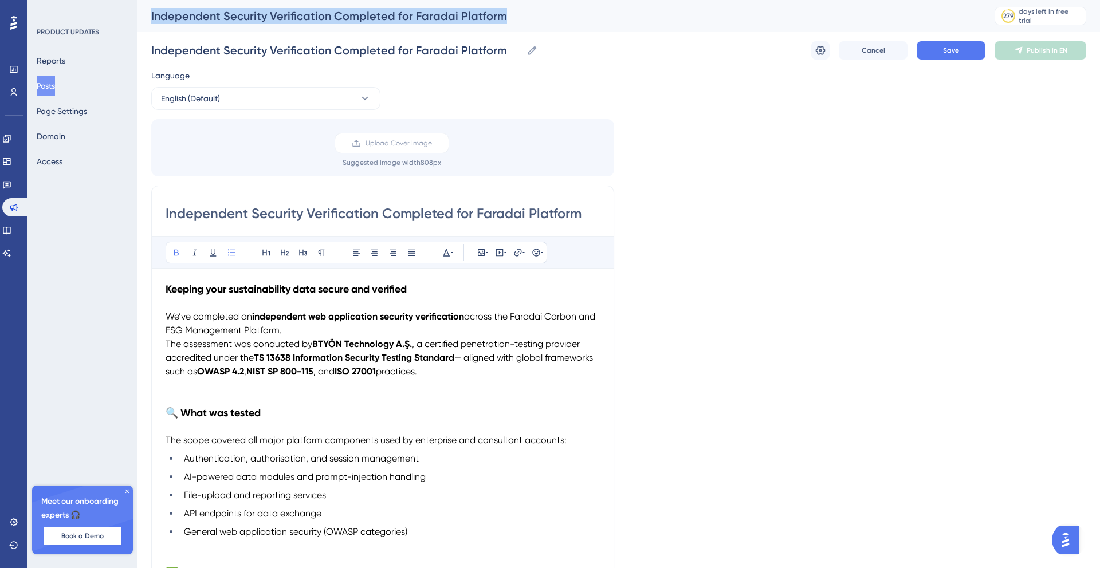
click at [445, 14] on div "Independent Security Verification Completed for Faradai Platform" at bounding box center [558, 16] width 814 height 16
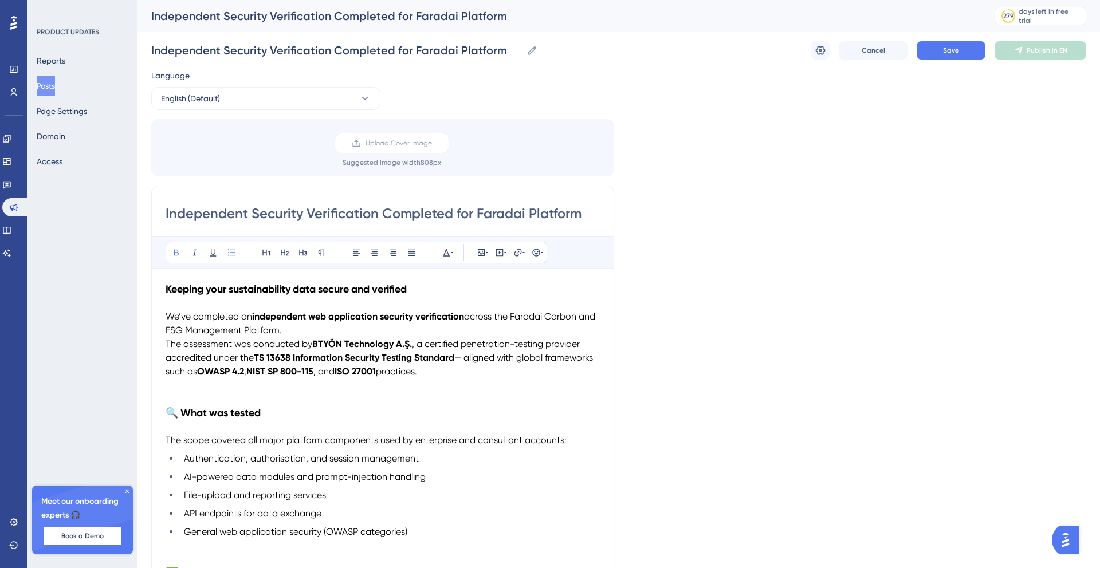
click at [605, 133] on div "Upload Cover Image Suggested image width 808 px" at bounding box center [391, 150] width 463 height 34
click at [937, 50] on button "Save" at bounding box center [950, 50] width 69 height 18
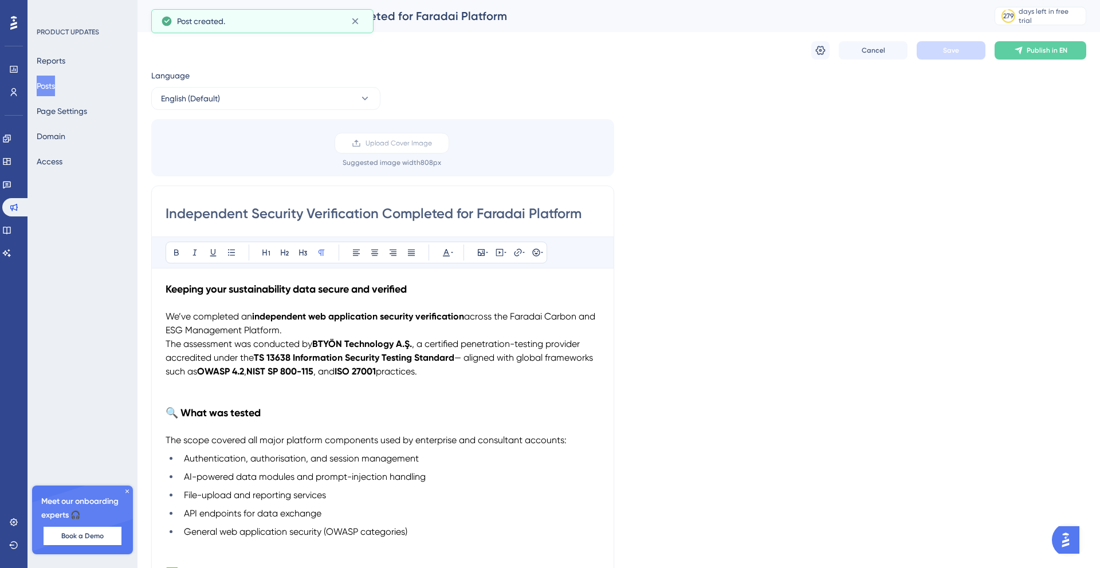
click at [55, 89] on button "Posts" at bounding box center [46, 86] width 18 height 21
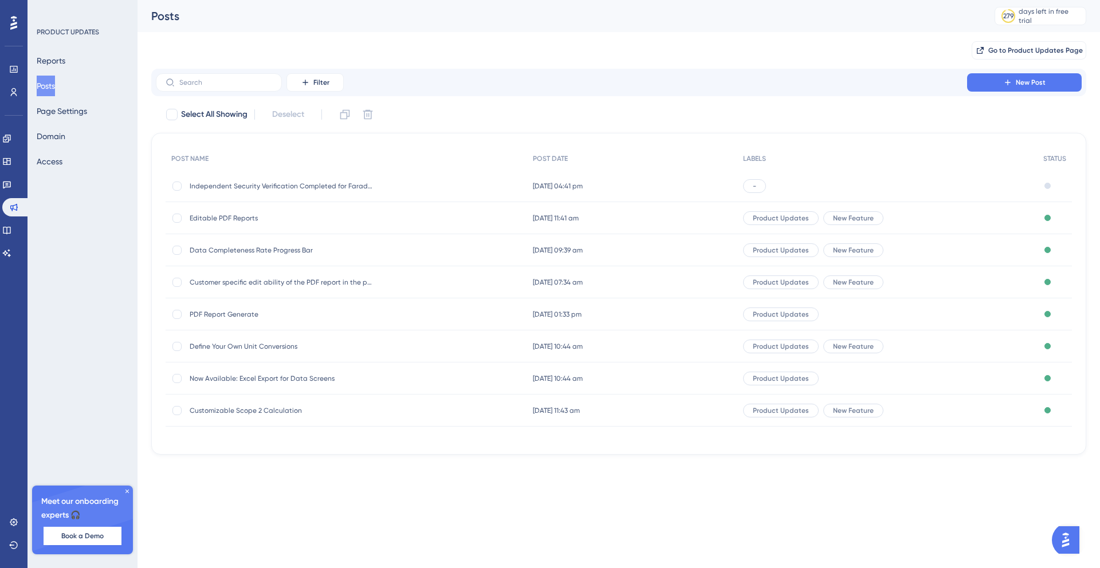
click at [766, 184] on div "-" at bounding box center [754, 186] width 23 height 14
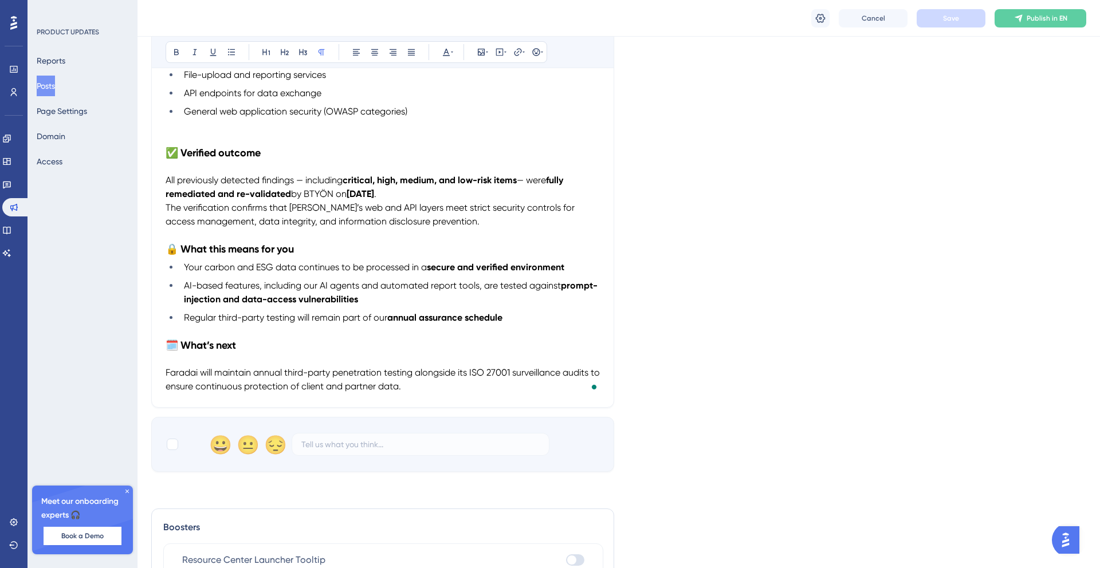
scroll to position [582, 0]
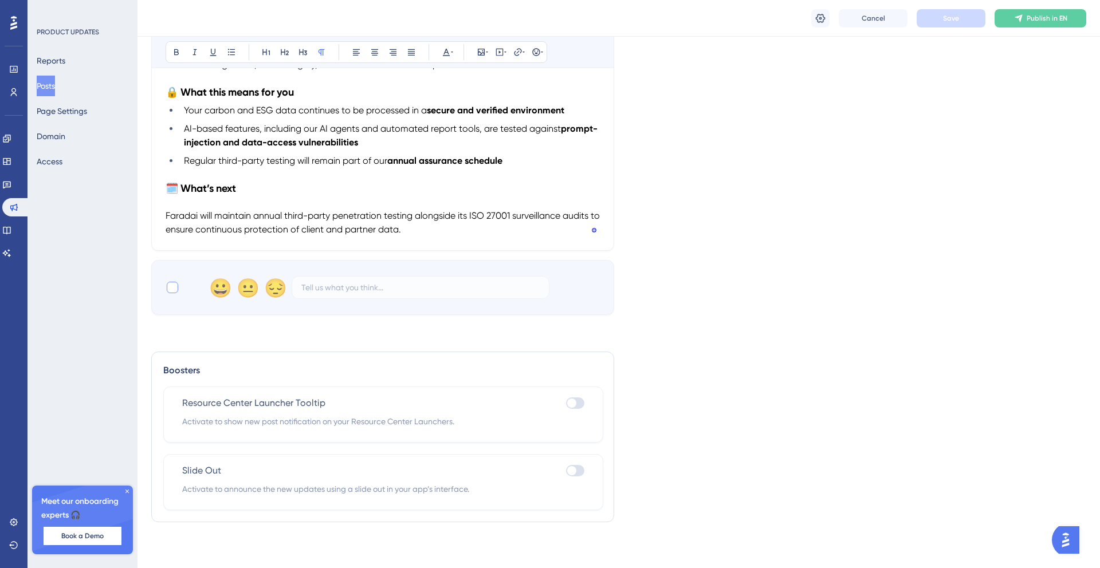
click at [176, 288] on div at bounding box center [172, 287] width 11 height 11
checkbox input "true"
click at [947, 19] on span "Save" at bounding box center [951, 18] width 16 height 9
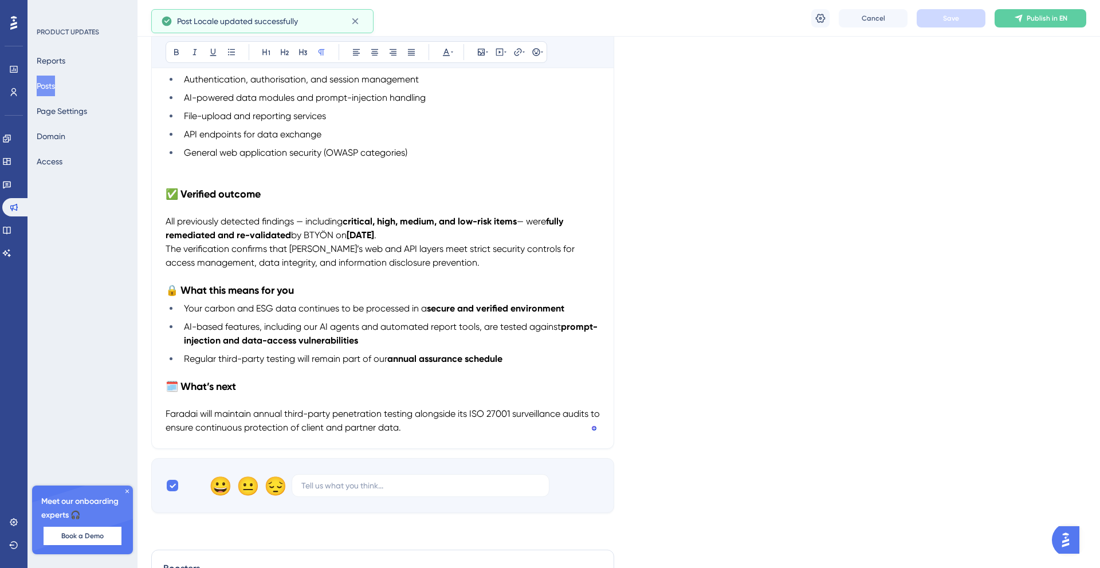
scroll to position [0, 0]
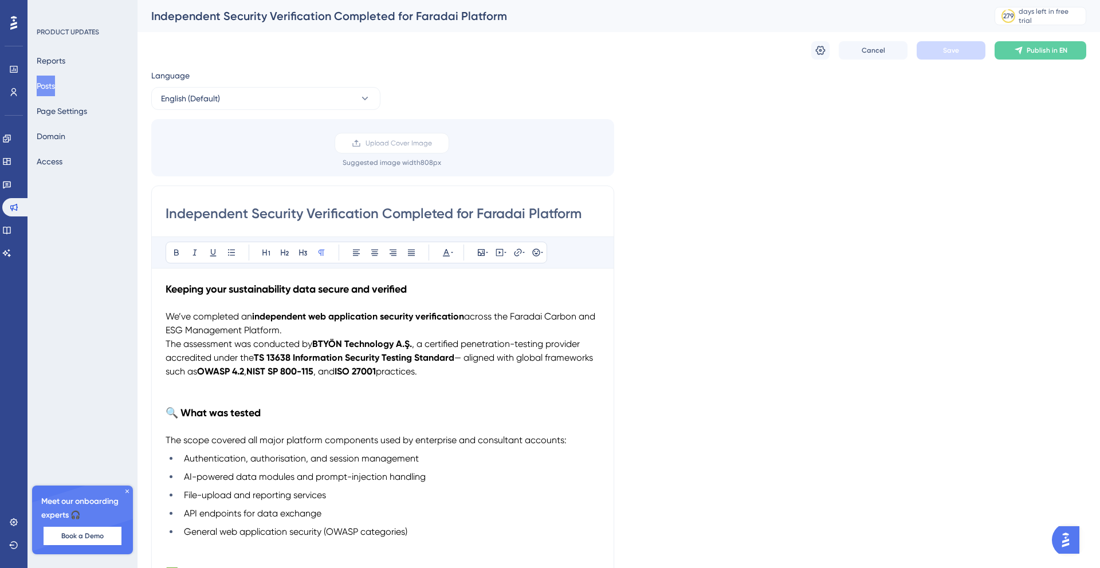
click at [55, 86] on button "Posts" at bounding box center [46, 86] width 18 height 21
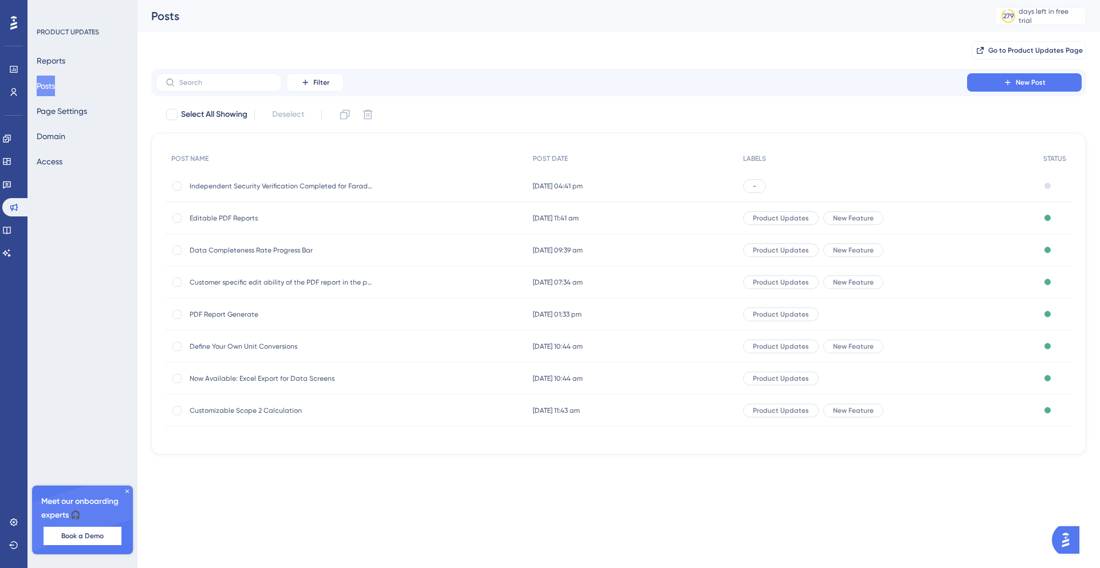
click at [782, 220] on span "Product Updates" at bounding box center [781, 218] width 56 height 9
click at [270, 182] on span "Independent Security Verification Completed for Faradai Platform" at bounding box center [281, 186] width 183 height 9
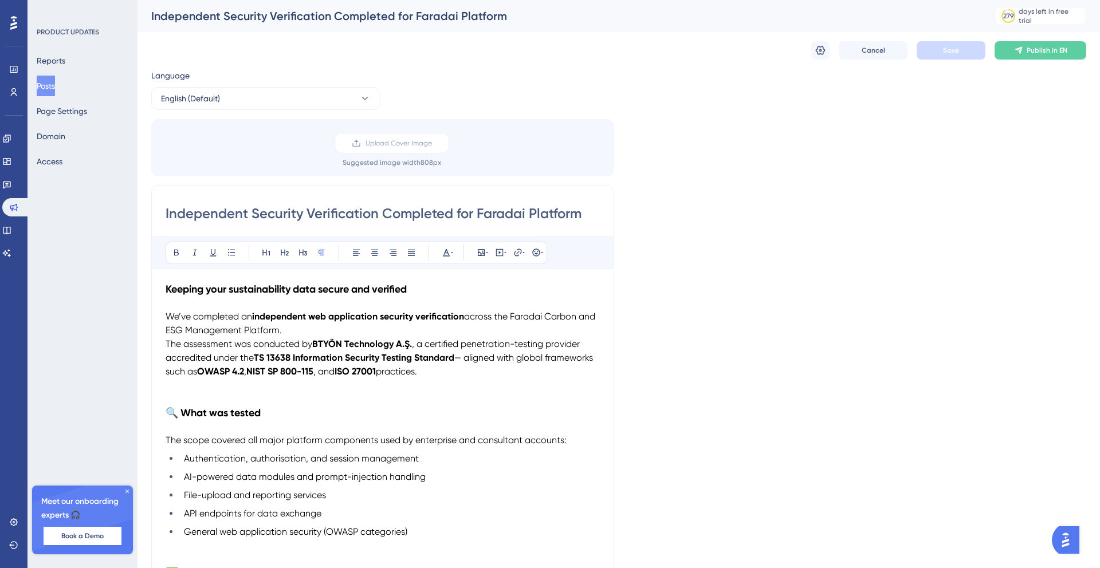
click at [227, 175] on div "Upload Cover Image Suggested image width 808 px" at bounding box center [382, 147] width 463 height 57
click at [224, 196] on div "Independent Security Verification Completed for Faradai Platform Bold Italic Un…" at bounding box center [382, 507] width 463 height 643
click at [369, 96] on icon at bounding box center [364, 98] width 11 height 11
click at [822, 50] on icon at bounding box center [819, 50] width 11 height 11
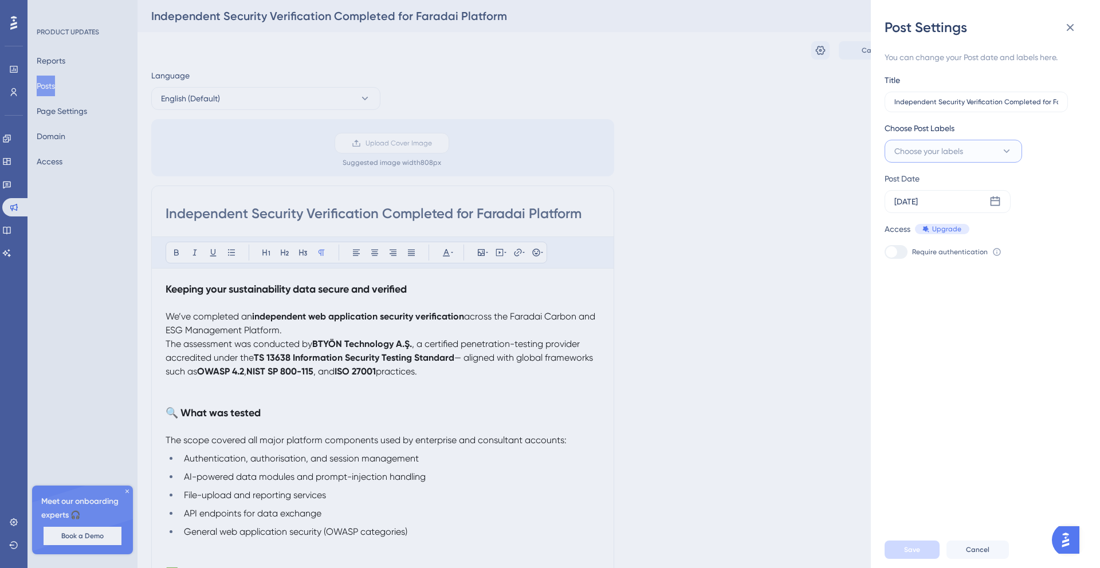
click at [971, 151] on button "Choose your labels" at bounding box center [952, 151] width 137 height 23
click at [937, 181] on input "Security" at bounding box center [945, 184] width 87 height 9
type input "S"
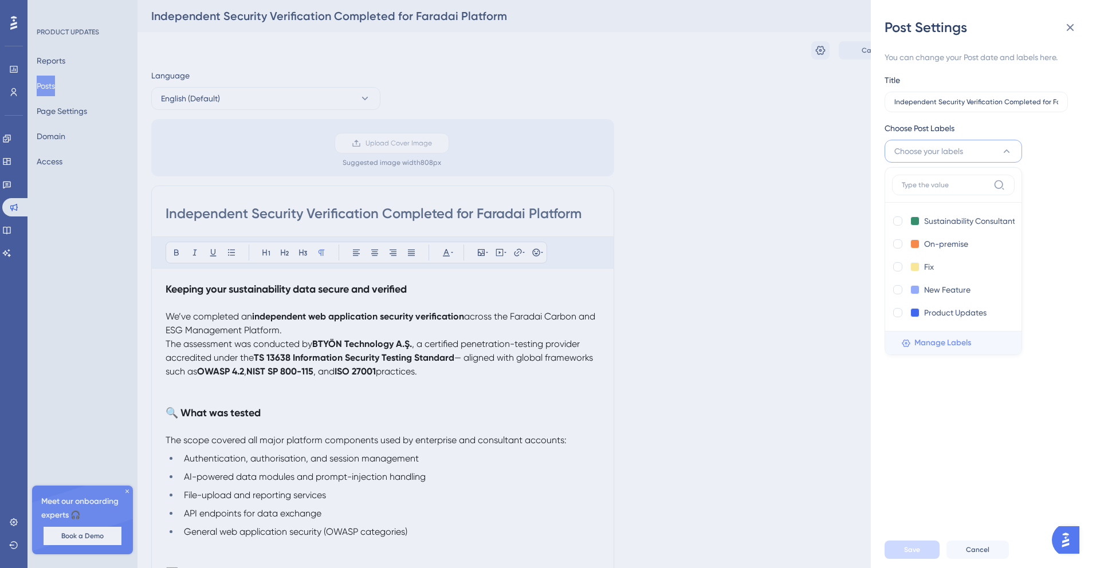
click at [950, 343] on span "Manage Labels" at bounding box center [942, 343] width 57 height 14
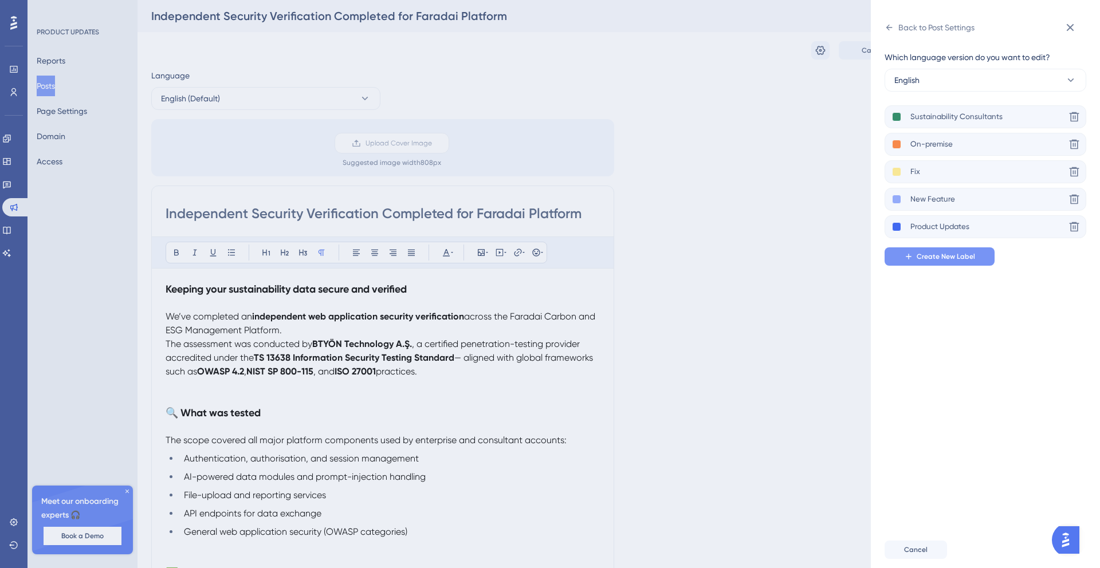
click at [931, 255] on span "Create New Label" at bounding box center [945, 256] width 58 height 9
click at [929, 257] on span "Create New Label" at bounding box center [945, 256] width 58 height 9
click at [1070, 28] on icon at bounding box center [1070, 28] width 14 height 14
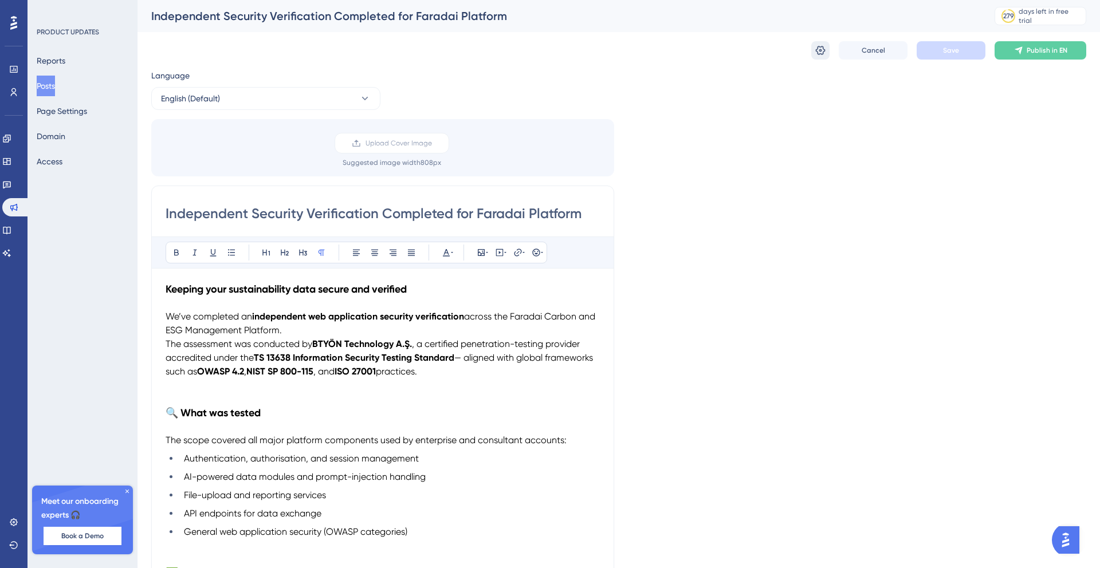
click at [821, 52] on icon at bounding box center [819, 50] width 11 height 11
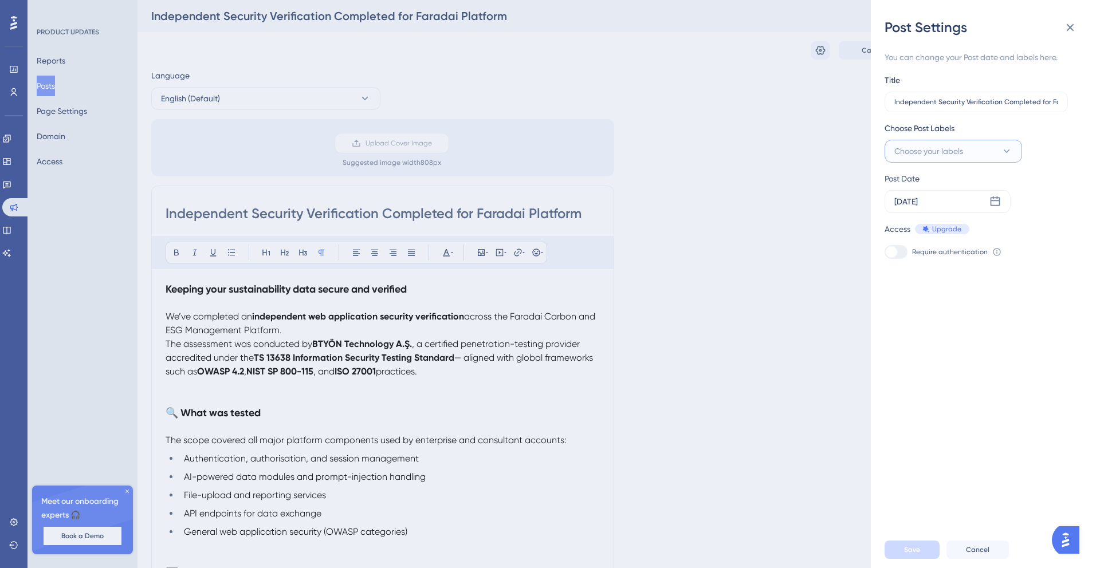
click at [978, 149] on button "Choose your labels" at bounding box center [952, 151] width 137 height 23
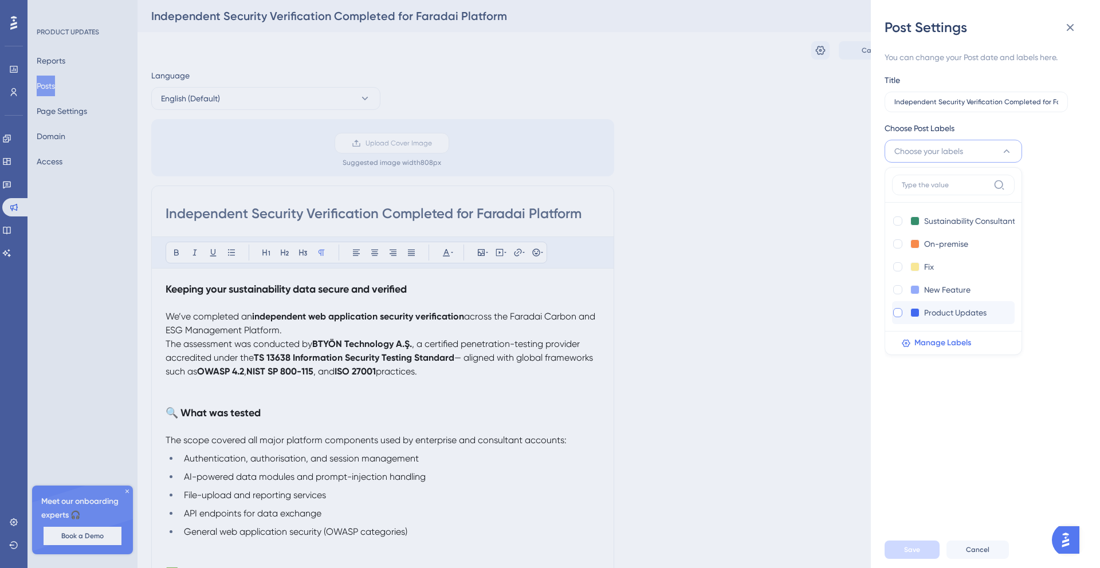
click at [896, 313] on div at bounding box center [897, 312] width 9 height 9
checkbox input "true"
click at [922, 548] on button "Save" at bounding box center [911, 550] width 55 height 18
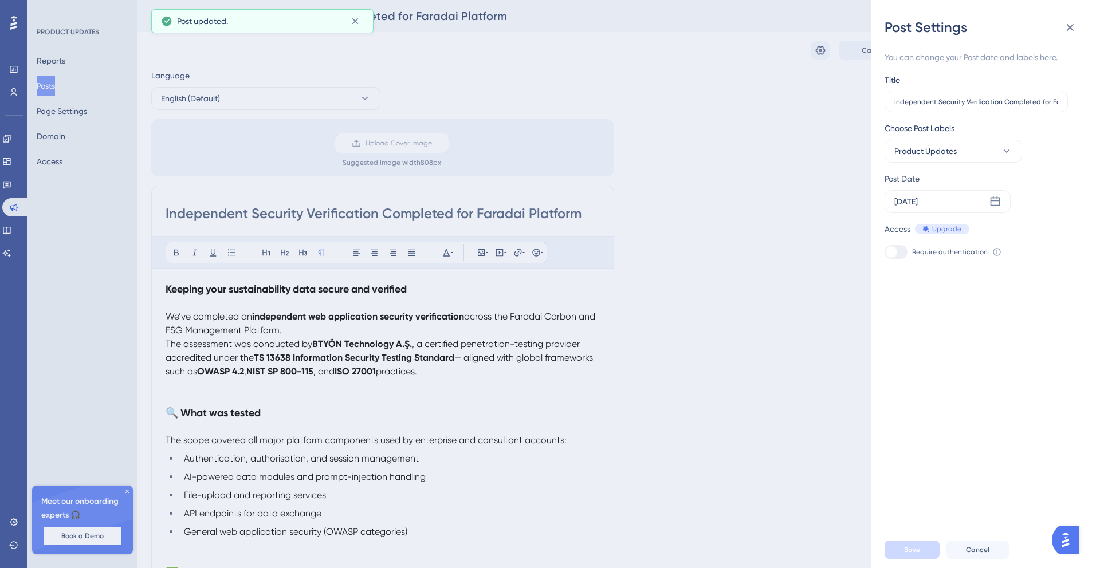
click at [63, 84] on div "Post Settings You can change your Post date and labels here. Title Independent …" at bounding box center [550, 284] width 1100 height 568
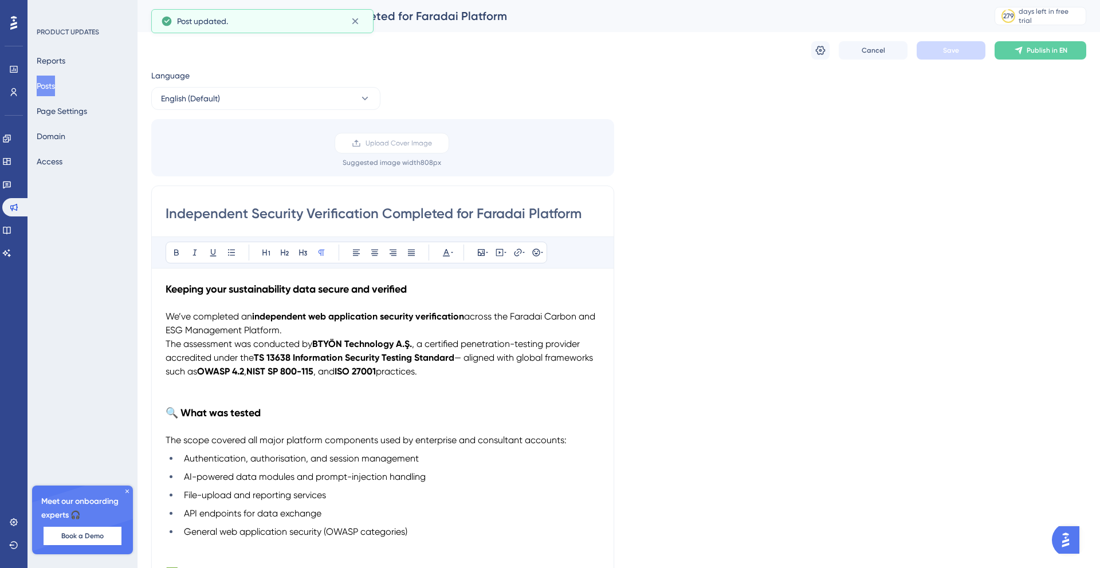
click at [49, 88] on button "Posts" at bounding box center [46, 86] width 18 height 21
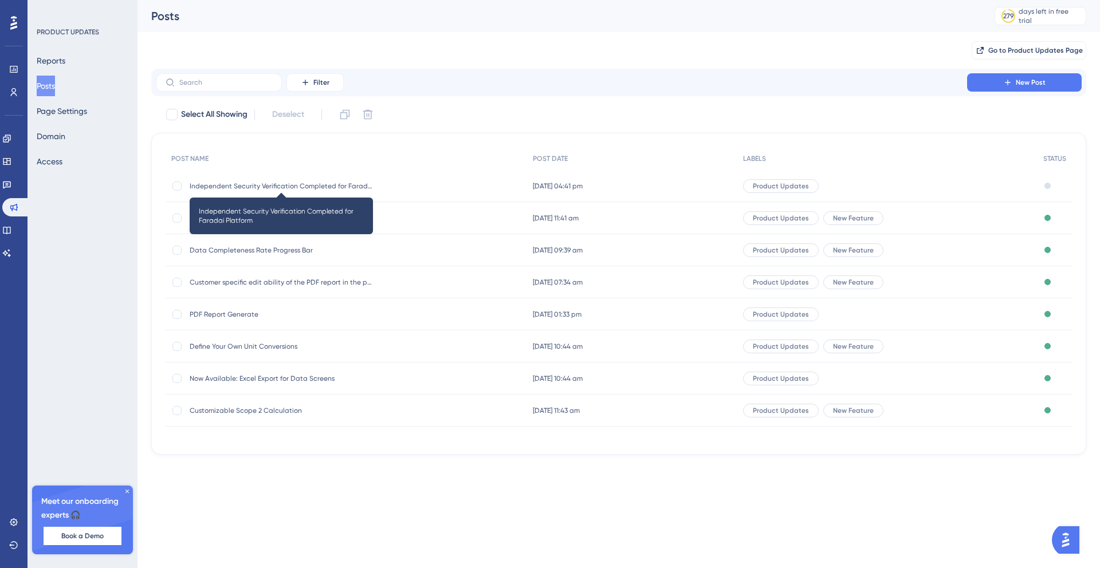
click at [277, 187] on span "Independent Security Verification Completed for Faradai Platform" at bounding box center [281, 186] width 183 height 9
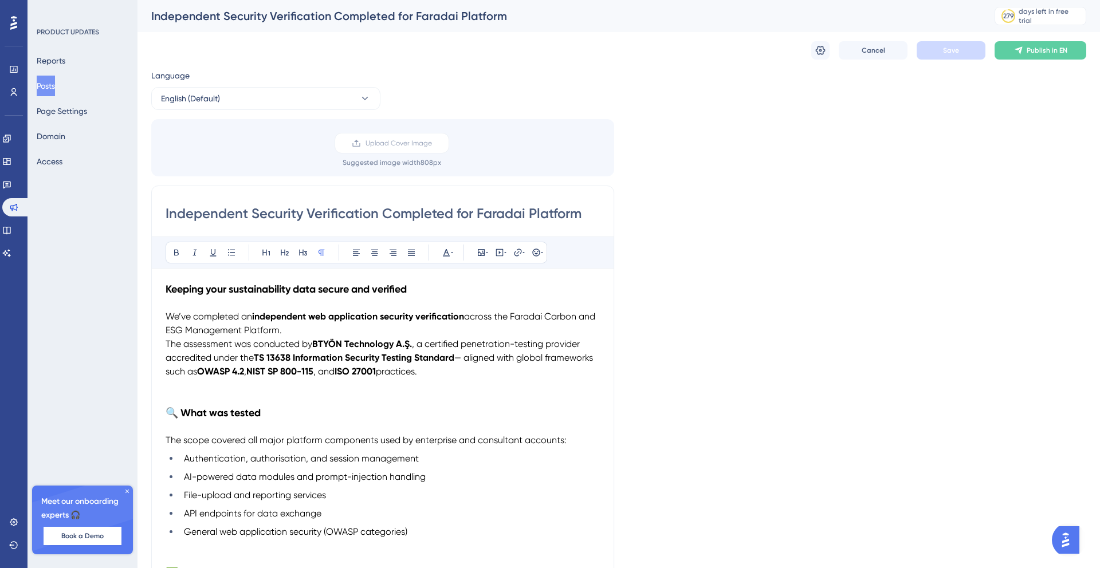
click at [55, 86] on button "Posts" at bounding box center [46, 86] width 18 height 21
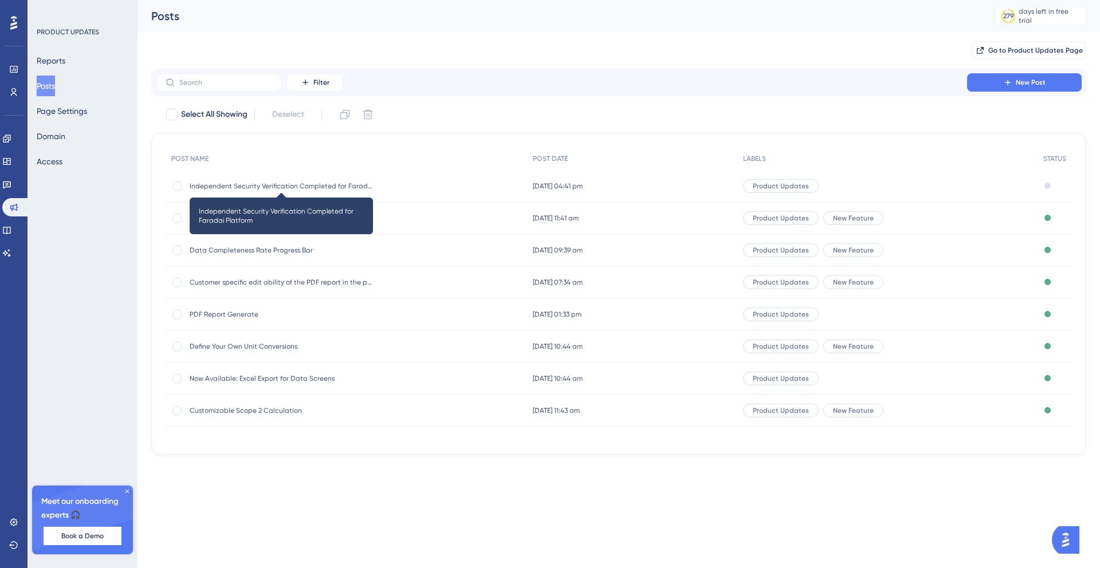
click at [293, 186] on span "Independent Security Verification Completed for Faradai Platform" at bounding box center [281, 186] width 183 height 9
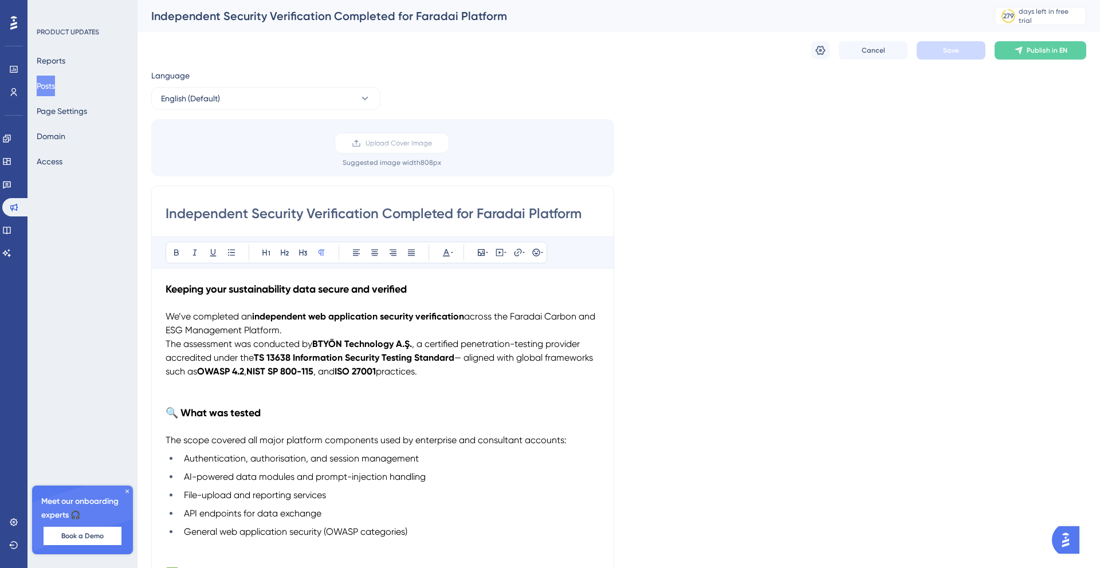
click at [55, 83] on button "Posts" at bounding box center [46, 86] width 18 height 21
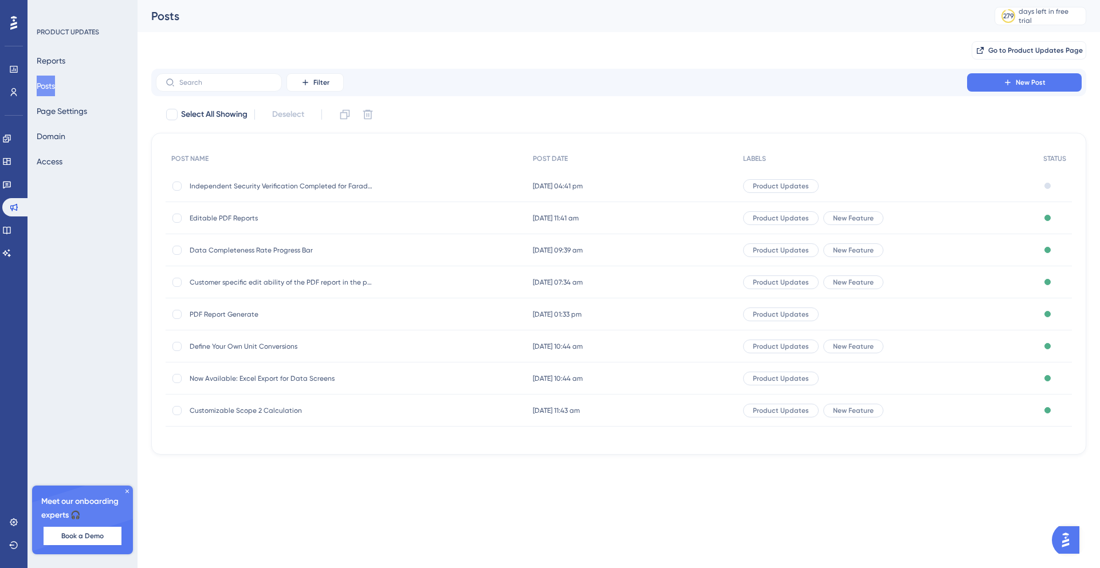
click at [239, 220] on span "Editable PDF Reports" at bounding box center [281, 218] width 183 height 9
click at [240, 216] on span "Editable PDF Reports" at bounding box center [281, 218] width 183 height 9
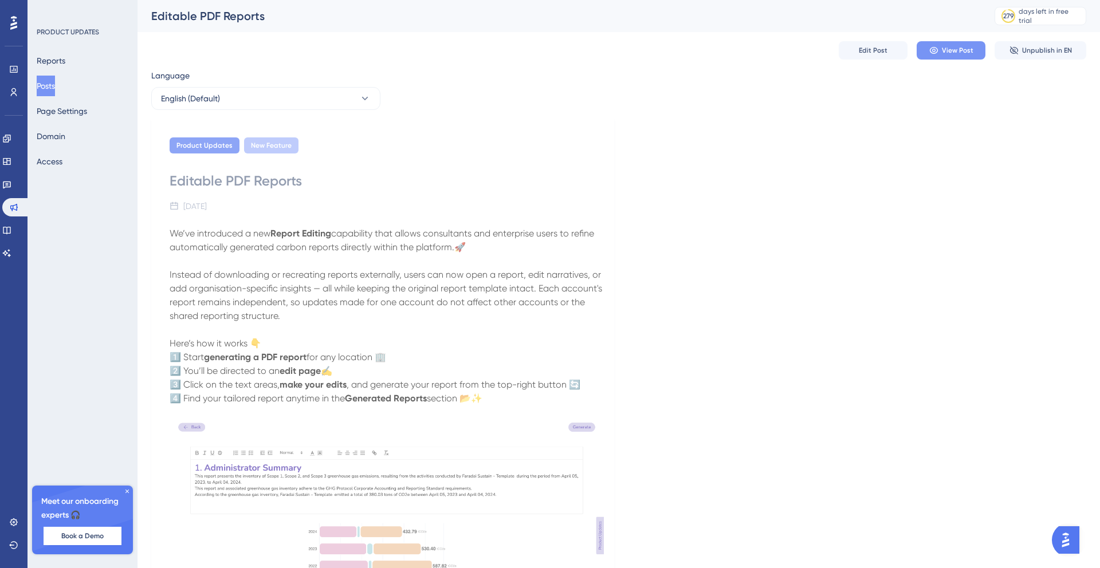
click at [956, 54] on span "View Post" at bounding box center [958, 50] width 32 height 9
